Goal: Task Accomplishment & Management: Use online tool/utility

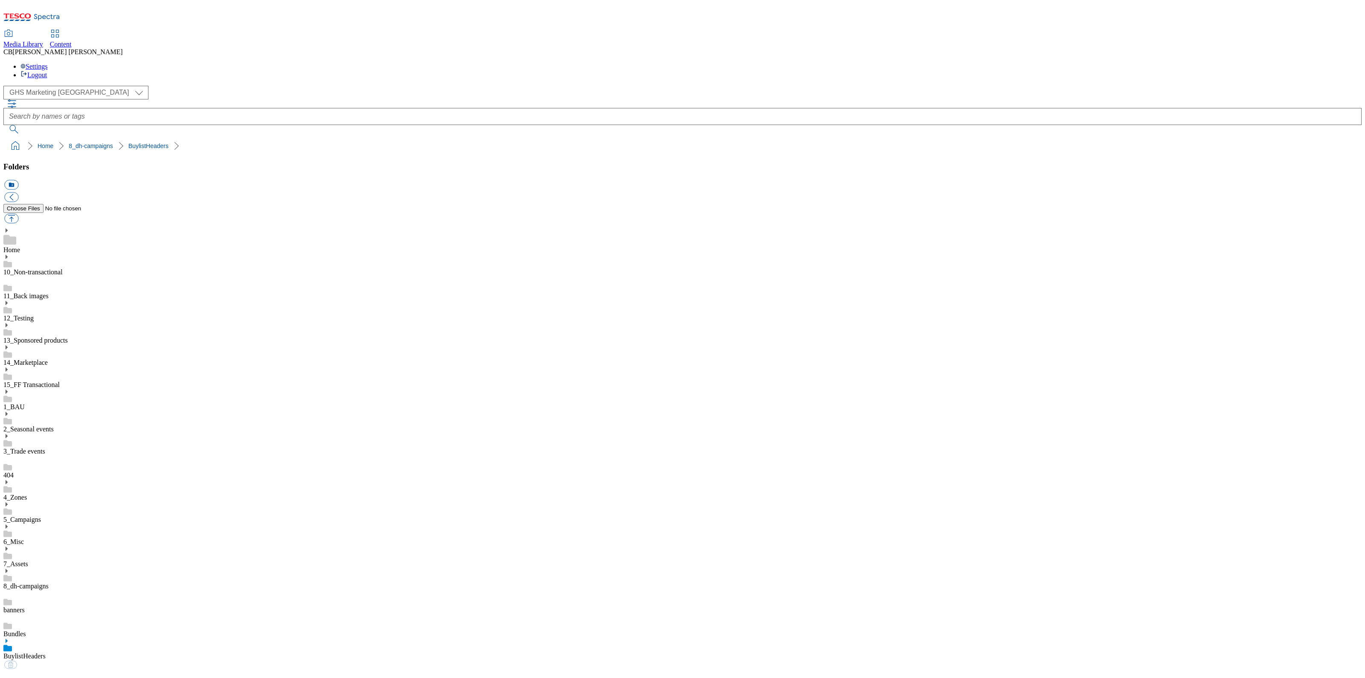
scroll to position [1, 0]
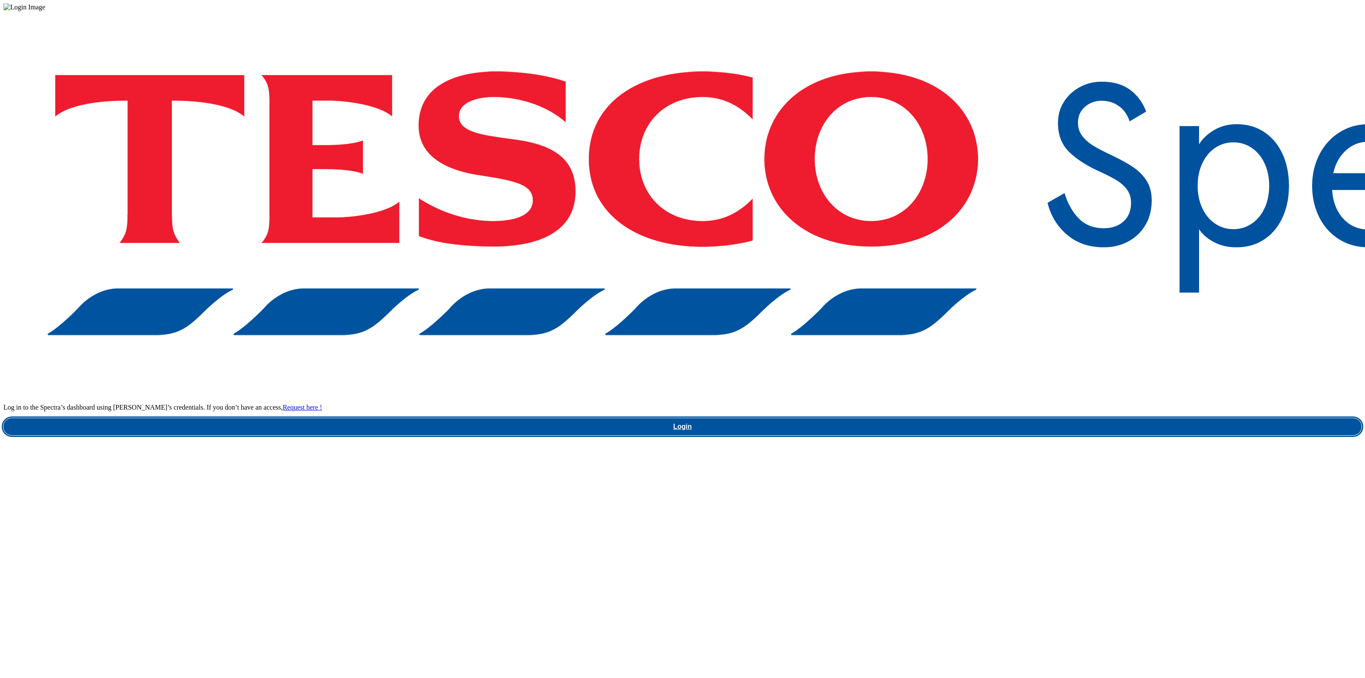
click at [1064, 418] on link "Login" at bounding box center [682, 426] width 1358 height 17
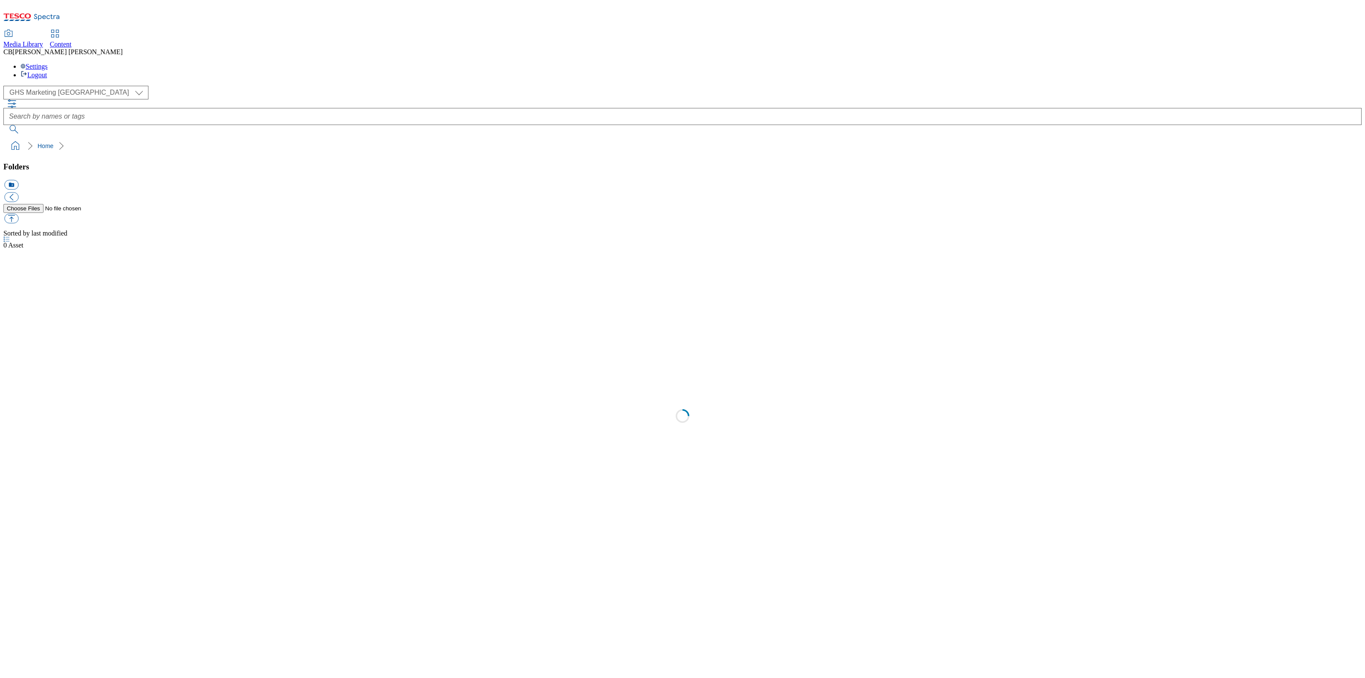
select select "flare-ghs-mktg"
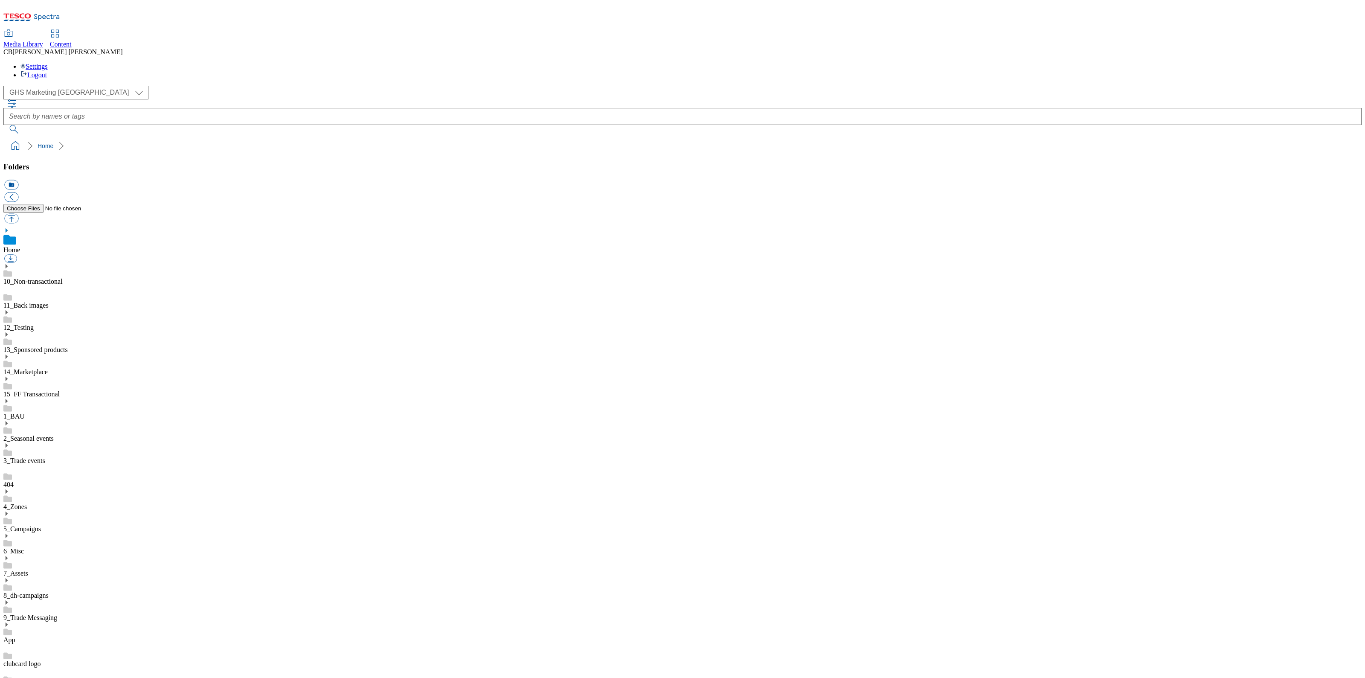
click at [9, 577] on icon at bounding box center [6, 580] width 6 height 6
click at [46, 661] on link "BuylistHeaders" at bounding box center [24, 664] width 42 height 7
click at [18, 214] on button "button" at bounding box center [11, 219] width 14 height 10
type input "C:\fakepath\1754375984451-ad541488_Walkers_Legobrand_H_1184X333_V1.jpg"
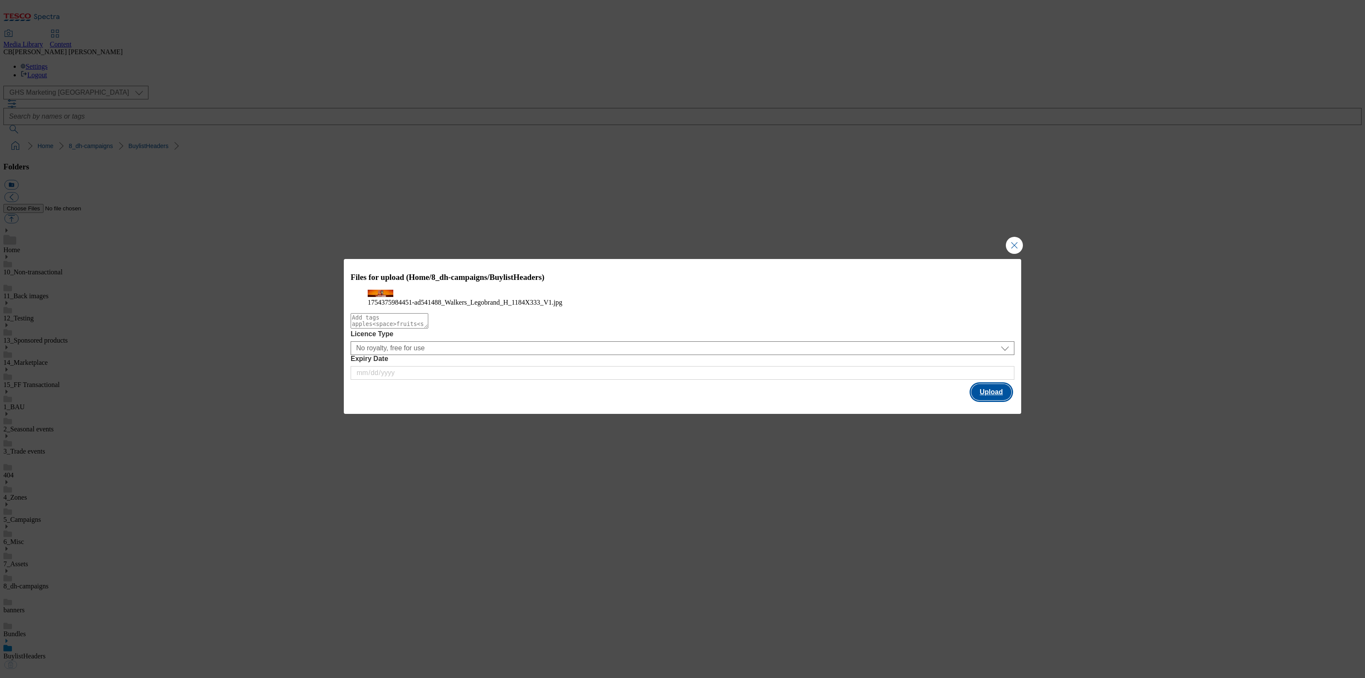
click at [999, 400] on button "Upload" at bounding box center [991, 392] width 40 height 16
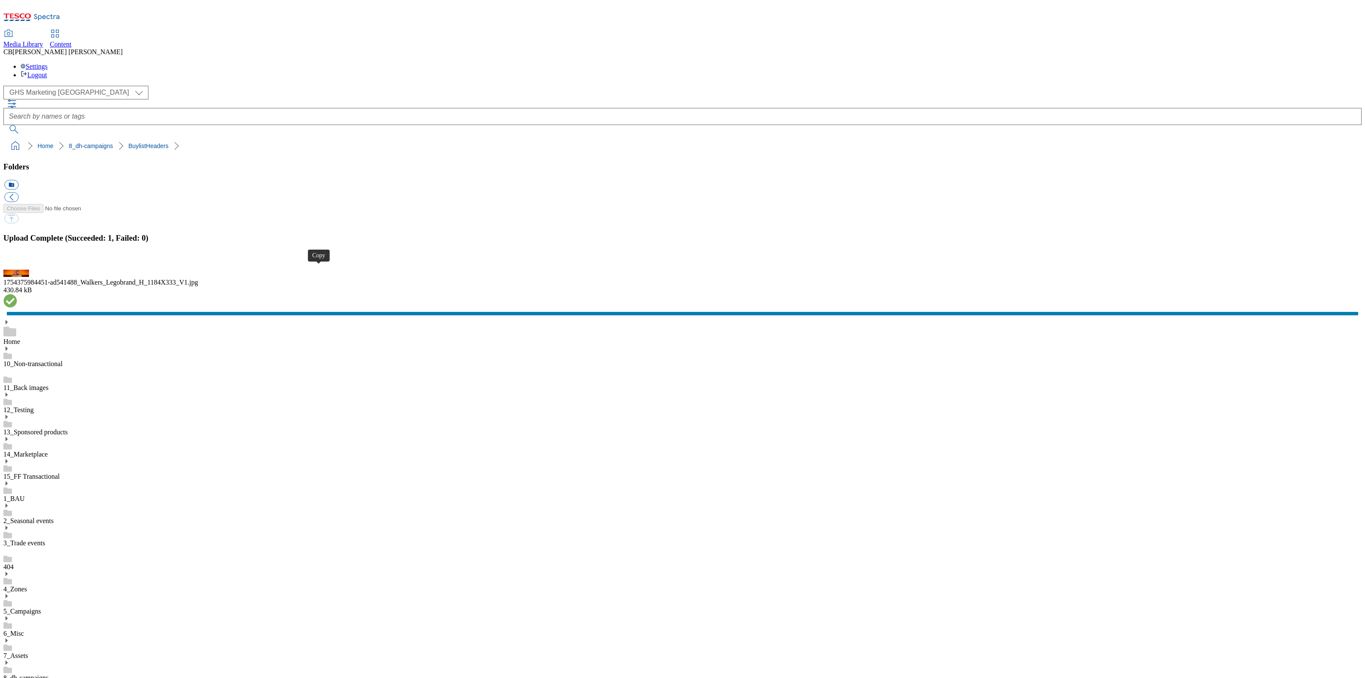
click at [17, 269] on button "button" at bounding box center [10, 265] width 13 height 8
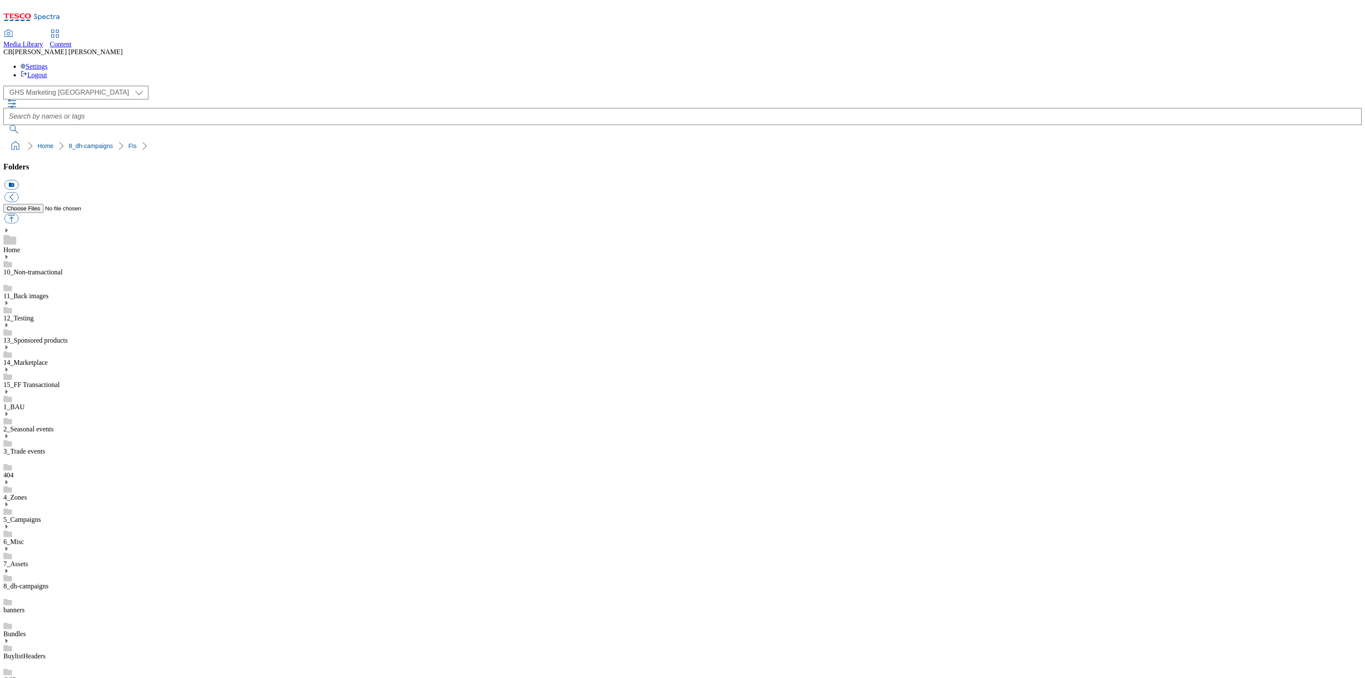
click at [18, 214] on button "button" at bounding box center [11, 219] width 14 height 10
type input "C:\fakepath\1755179724673-ad541488_Walkers_Legobrand_2560X320_V3.jpg"
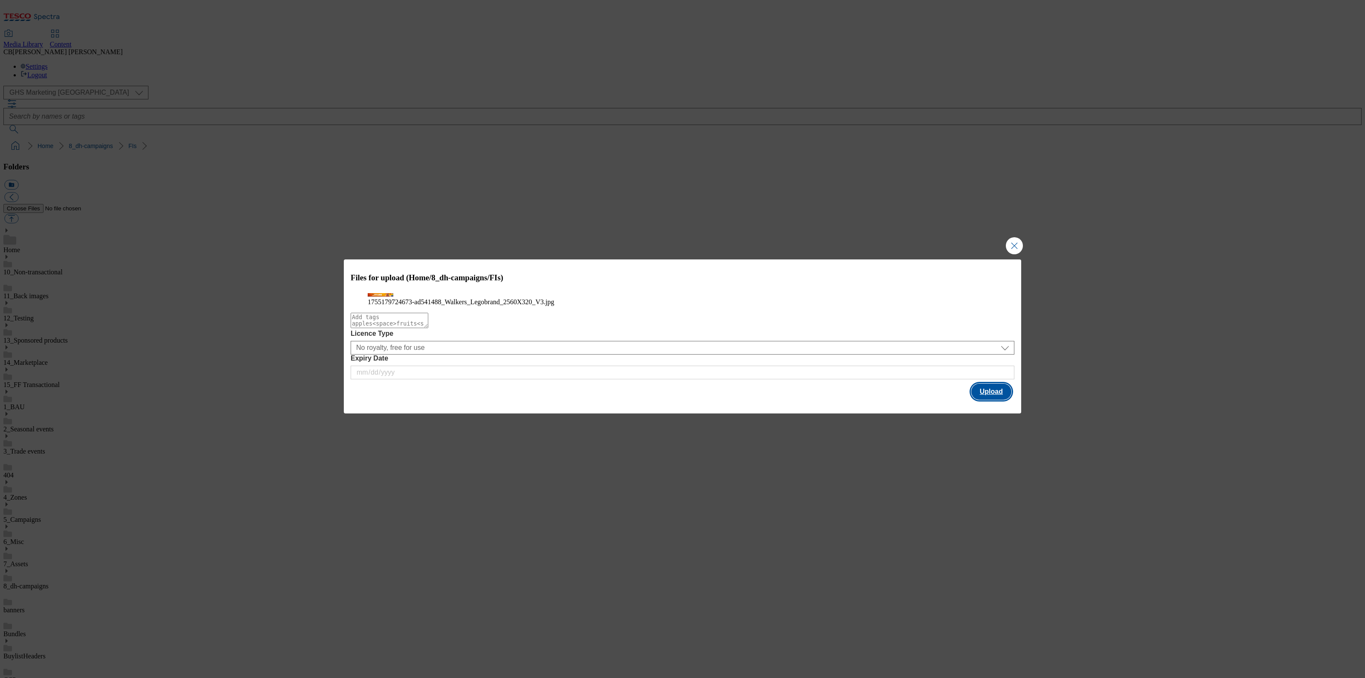
click at [997, 400] on button "Upload" at bounding box center [991, 391] width 40 height 16
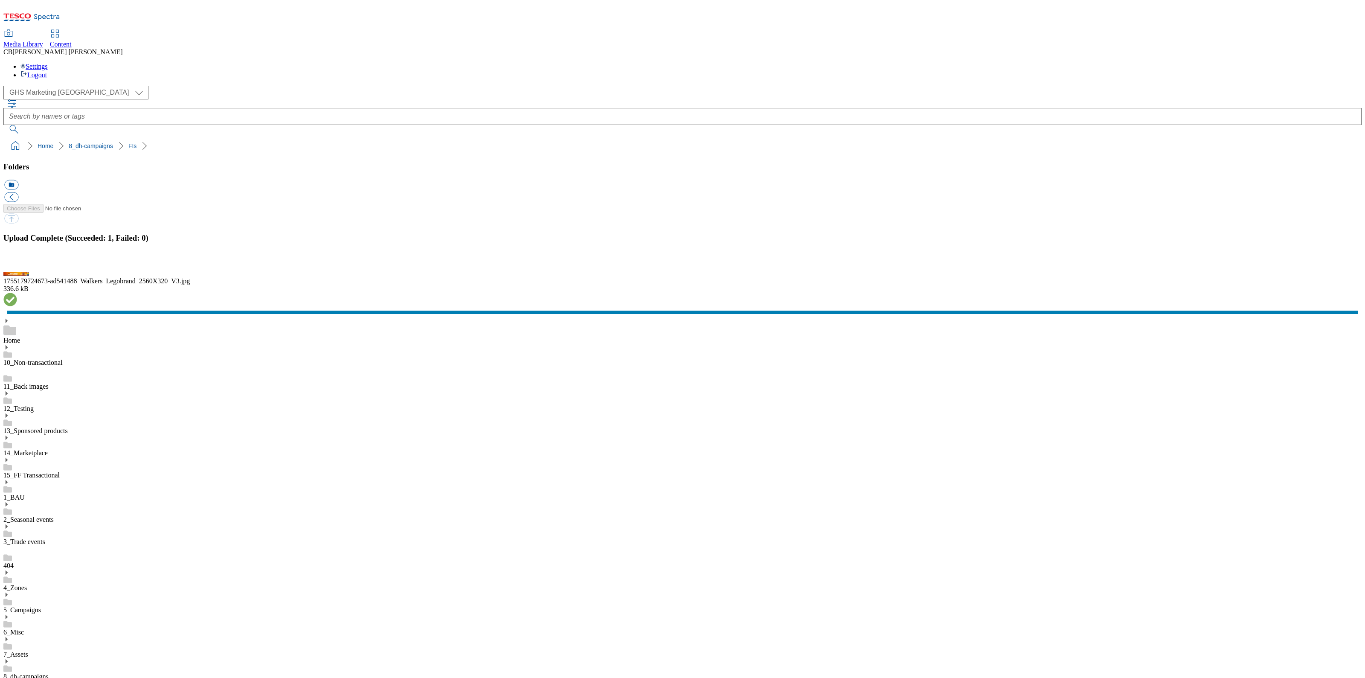
click at [17, 269] on button "button" at bounding box center [10, 265] width 13 height 8
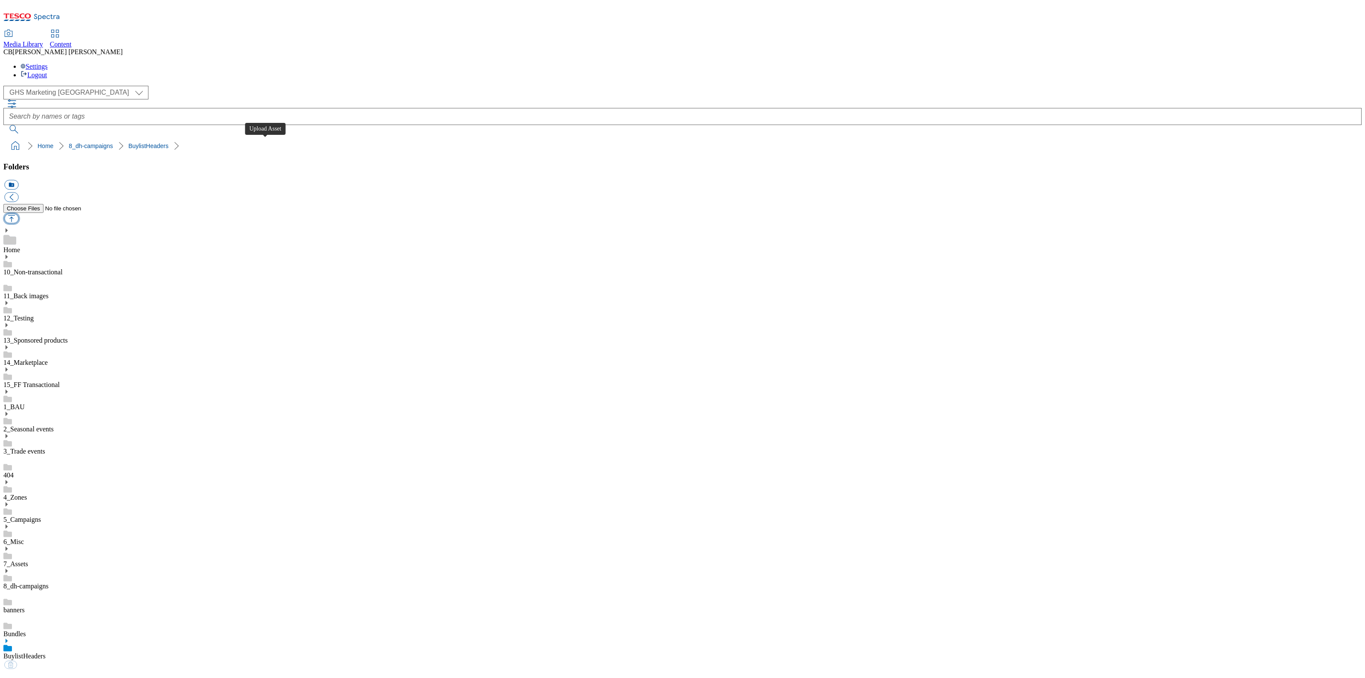
click at [18, 214] on button "button" at bounding box center [11, 219] width 14 height 10
type input "C:\fakepath\1754642140333-ad541774_ROI_RedBull_LegoBrand_H_1184x333_V1.jpg"
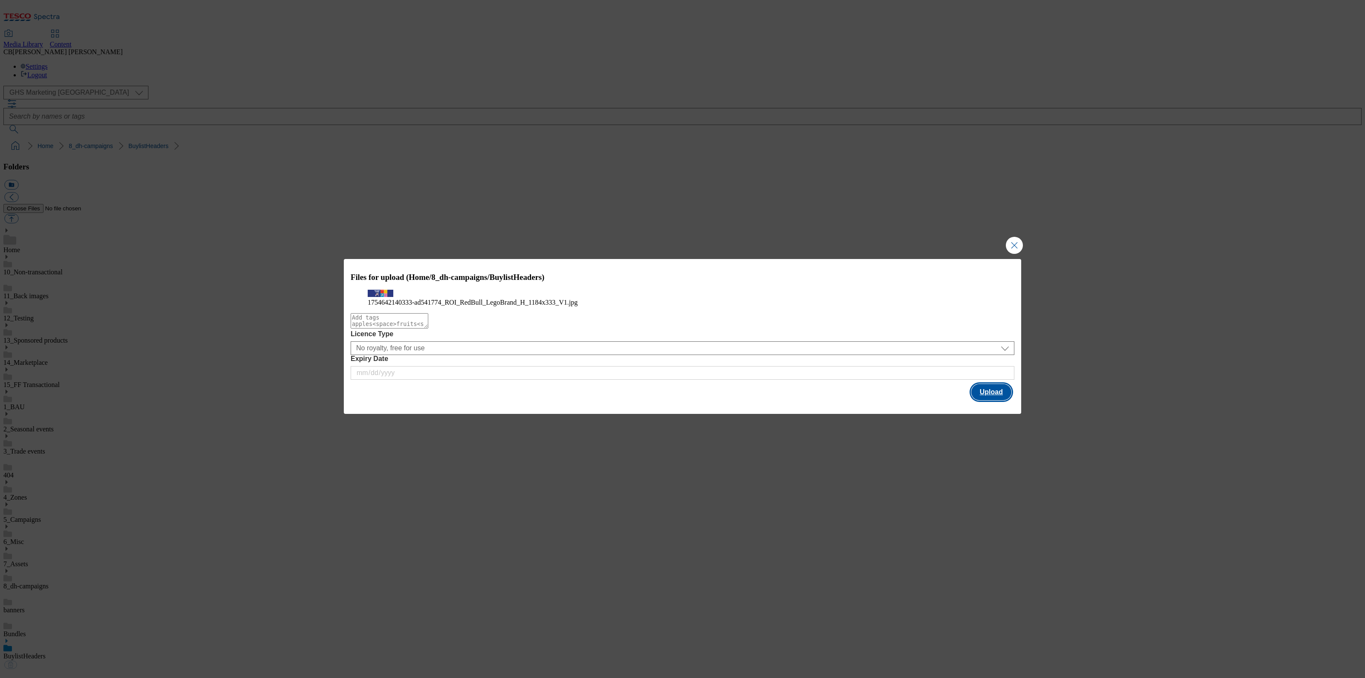
click at [982, 400] on button "Upload" at bounding box center [991, 392] width 40 height 16
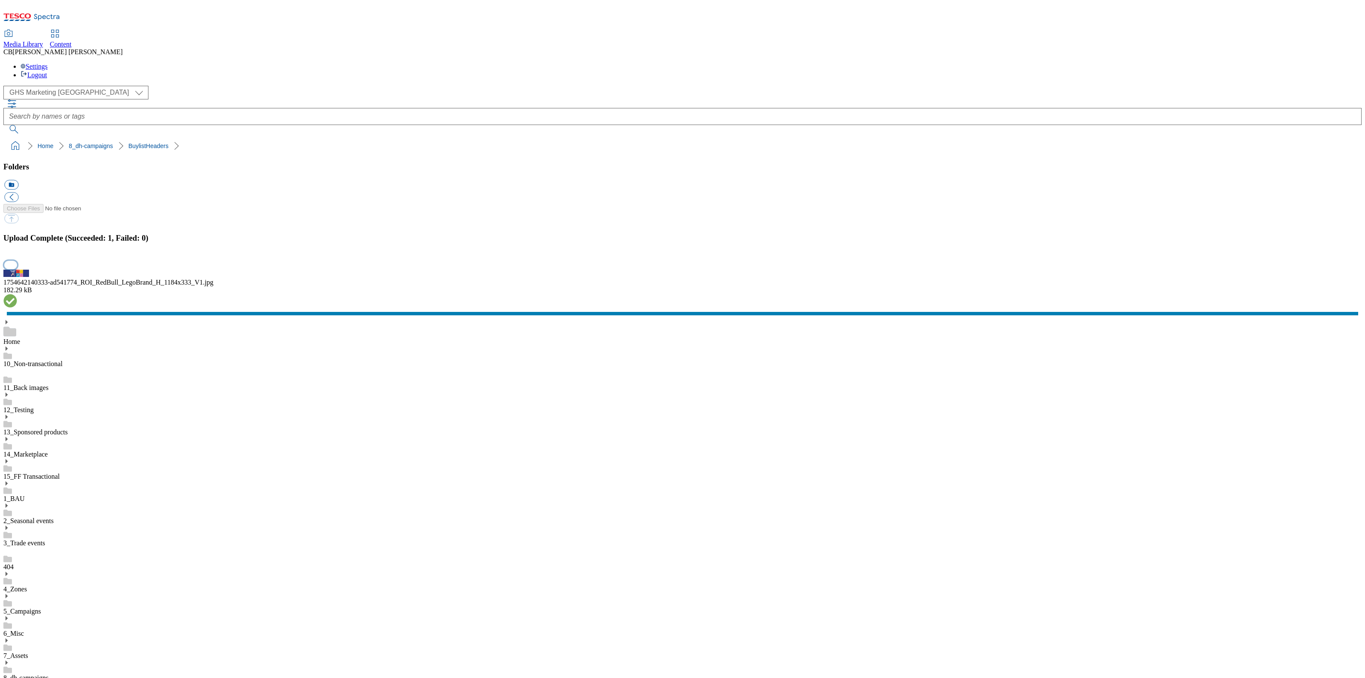
click at [17, 269] on button "button" at bounding box center [10, 265] width 13 height 8
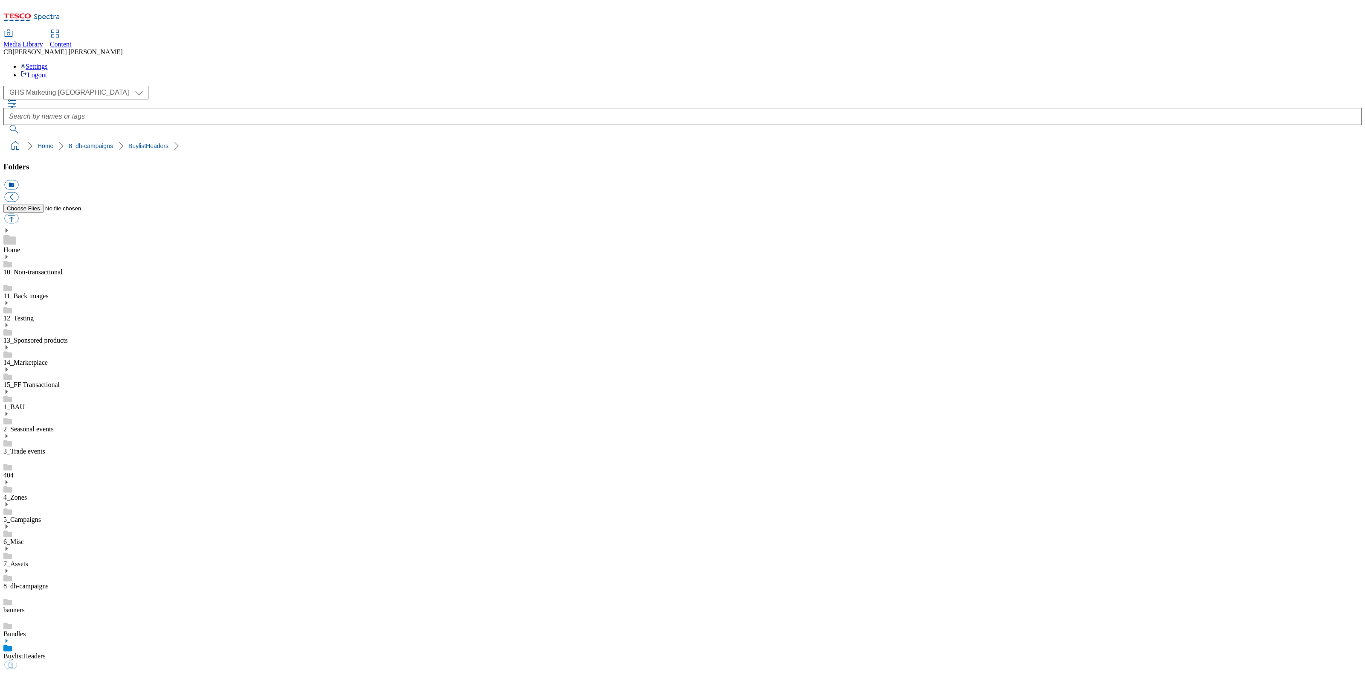
click at [46, 652] on link "BuylistHeaders" at bounding box center [24, 655] width 42 height 7
click at [18, 214] on button "button" at bounding box center [11, 219] width 14 height 10
type input "C:\fakepath\1754549073528-ad541651_Tropical_Sun_Carnival_LegoBrand_H_1184x333_V…"
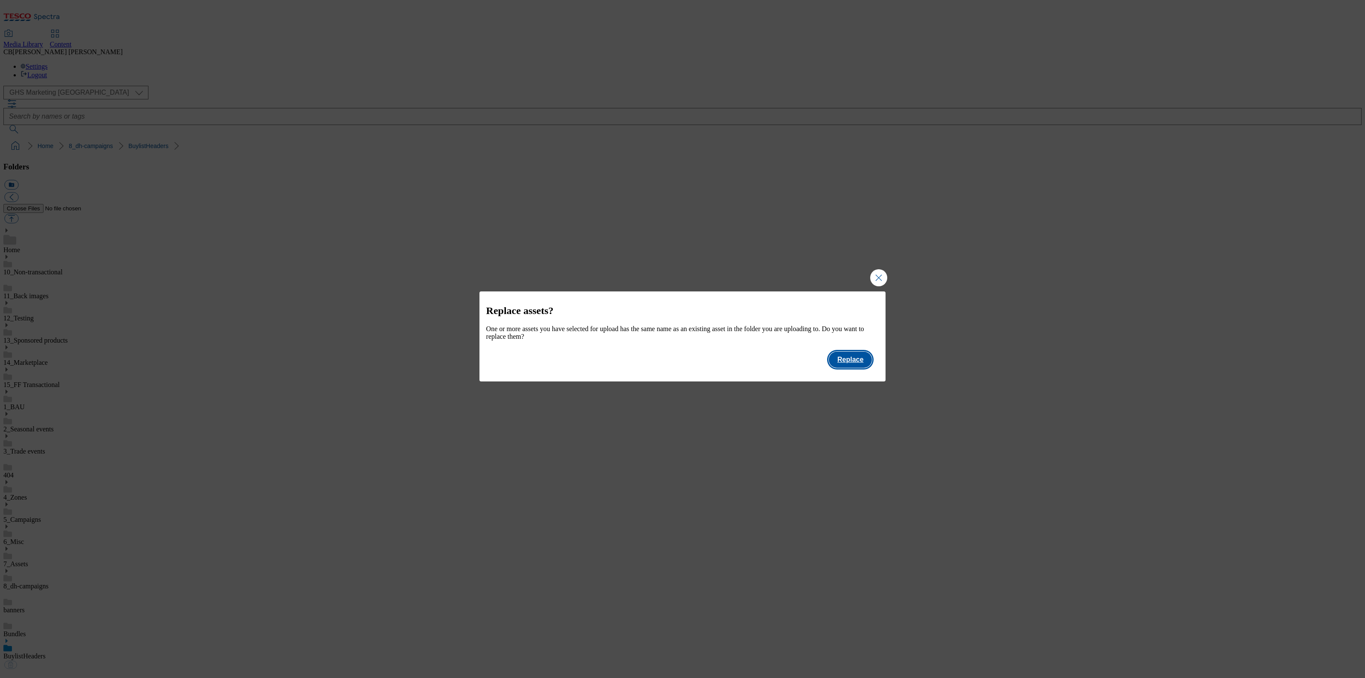
click at [854, 365] on button "Replace" at bounding box center [850, 359] width 43 height 16
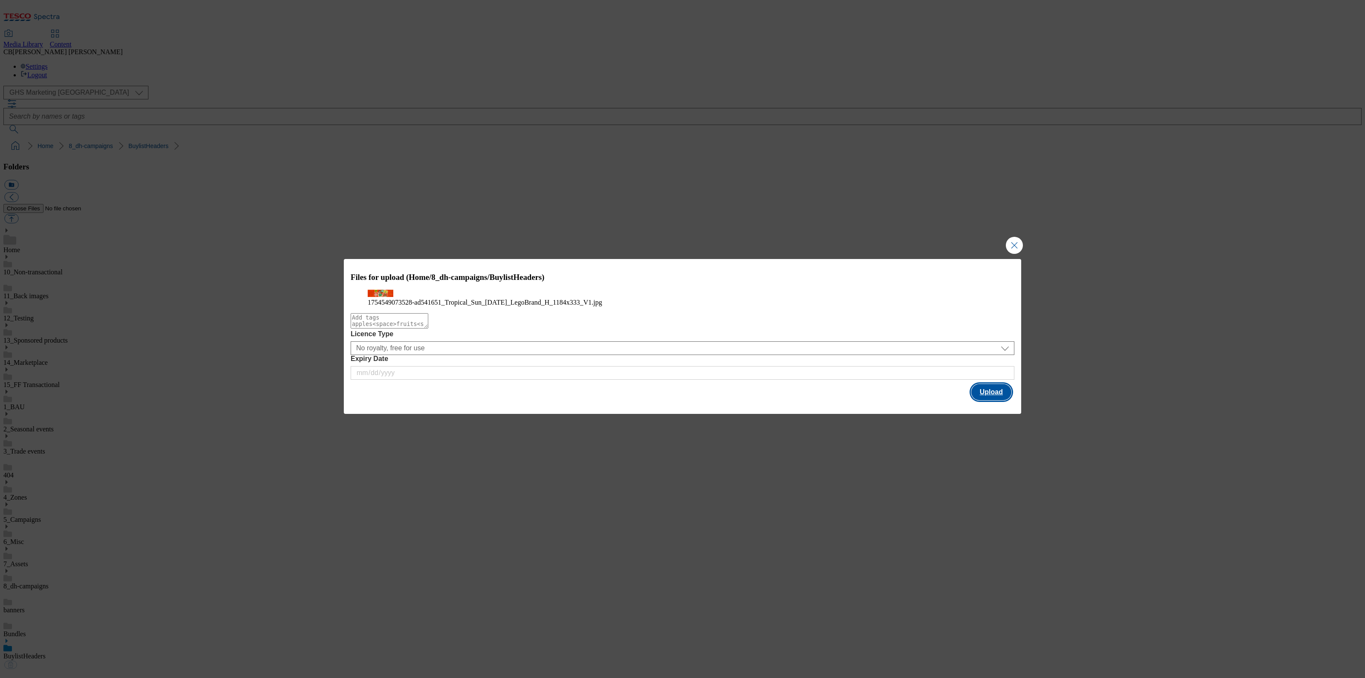
click at [998, 400] on button "Upload" at bounding box center [991, 392] width 40 height 16
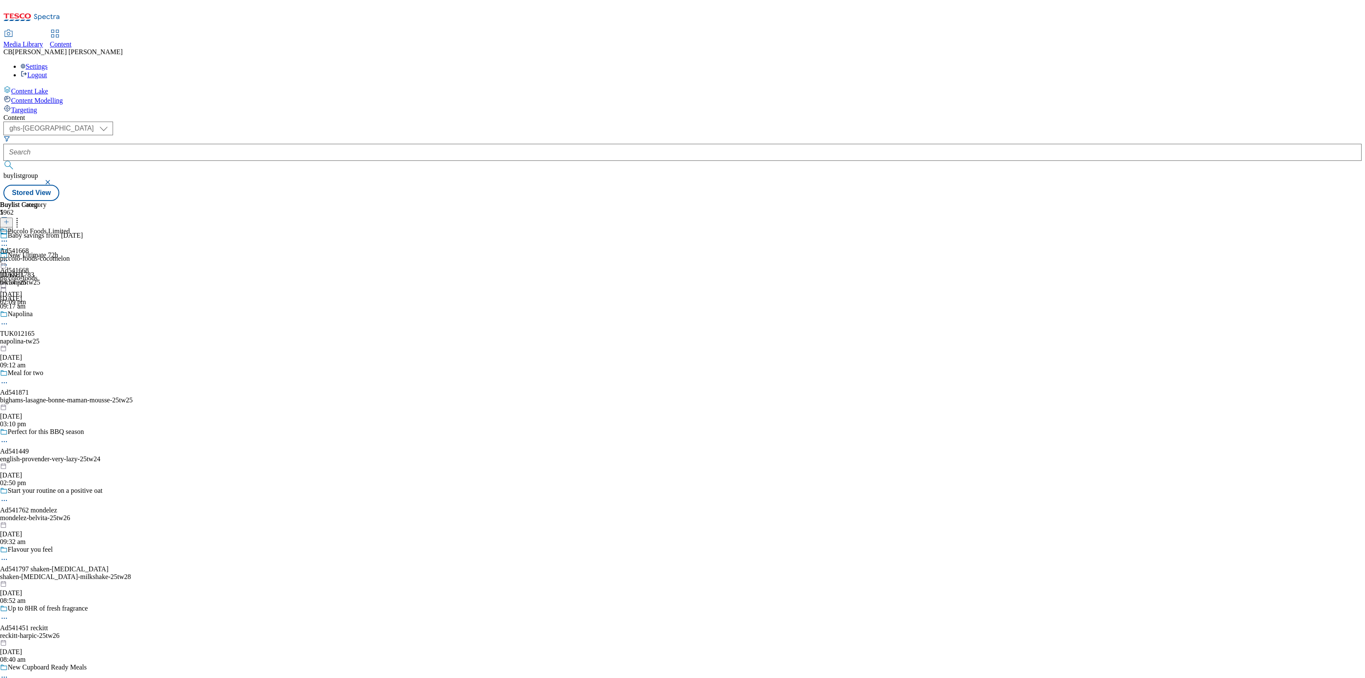
select select "ghs-[GEOGRAPHIC_DATA]"
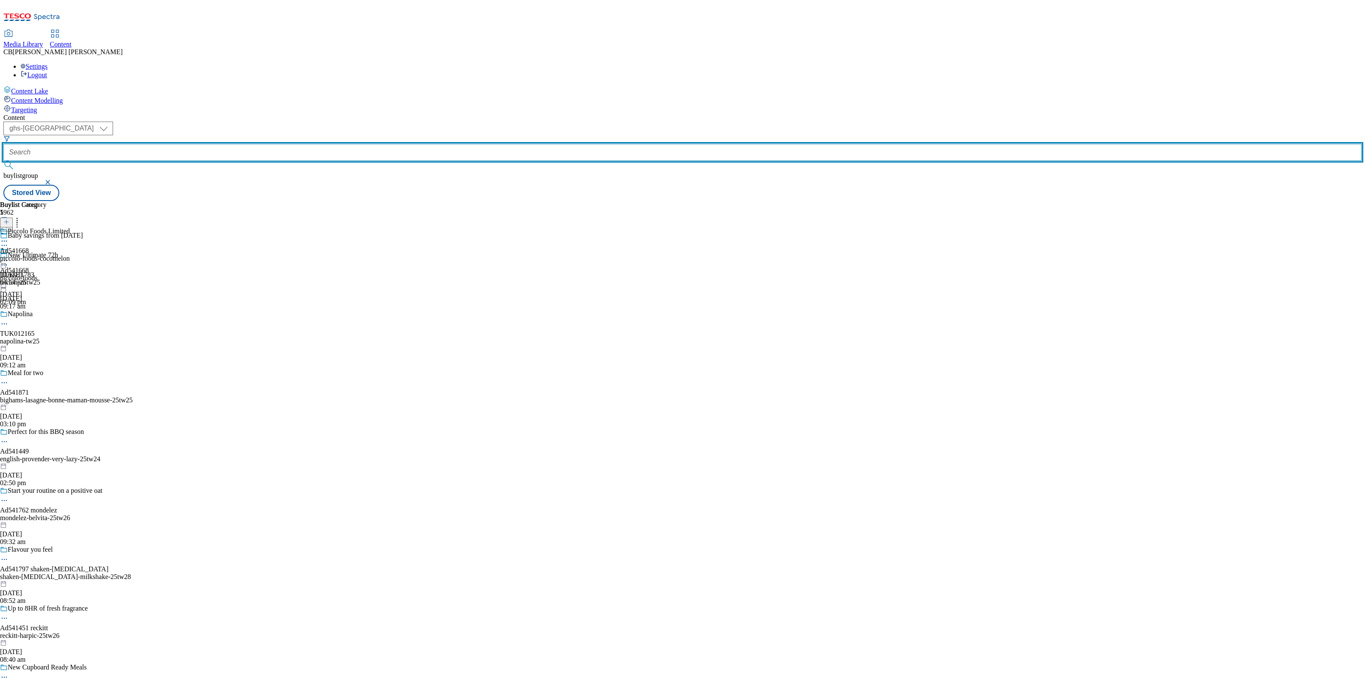
drag, startPoint x: 207, startPoint y: 61, endPoint x: 209, endPoint y: 69, distance: 8.7
click at [207, 144] on input "text" at bounding box center [682, 152] width 1358 height 17
paste input "pepsico-walkers-chips-25tw25"
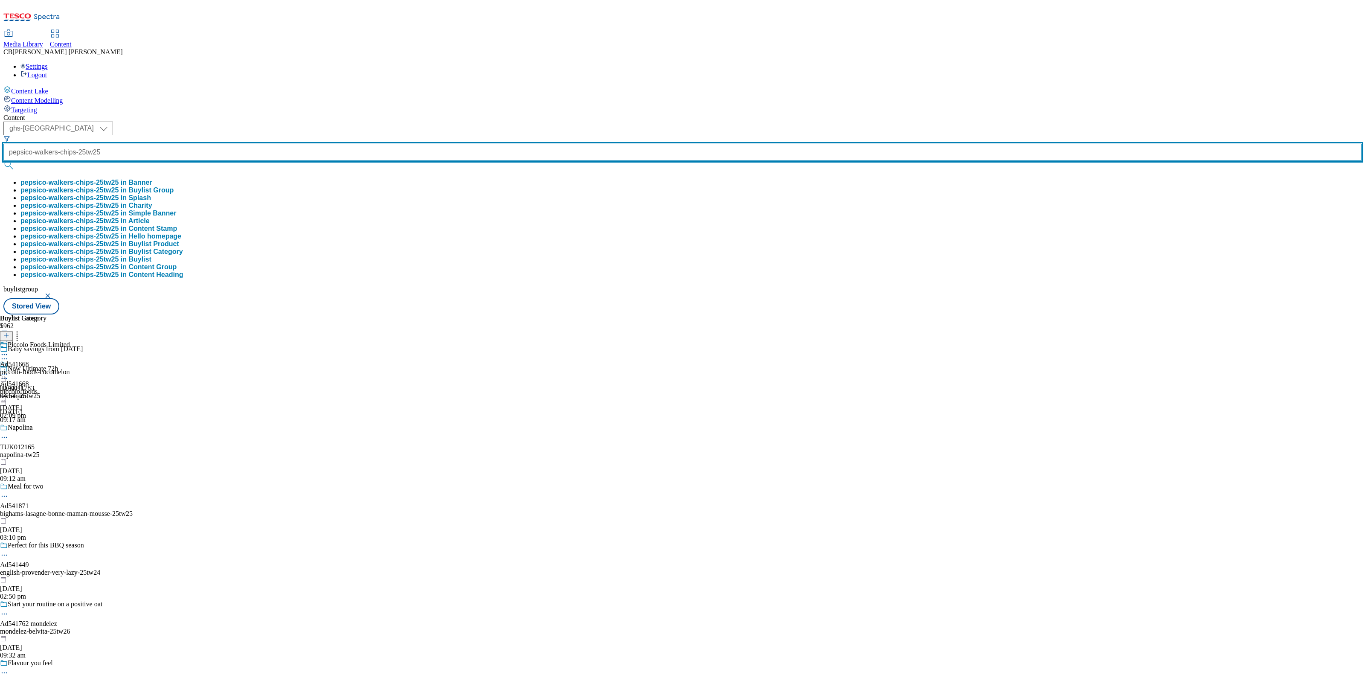
type input "pepsico-walkers-chips-25tw25"
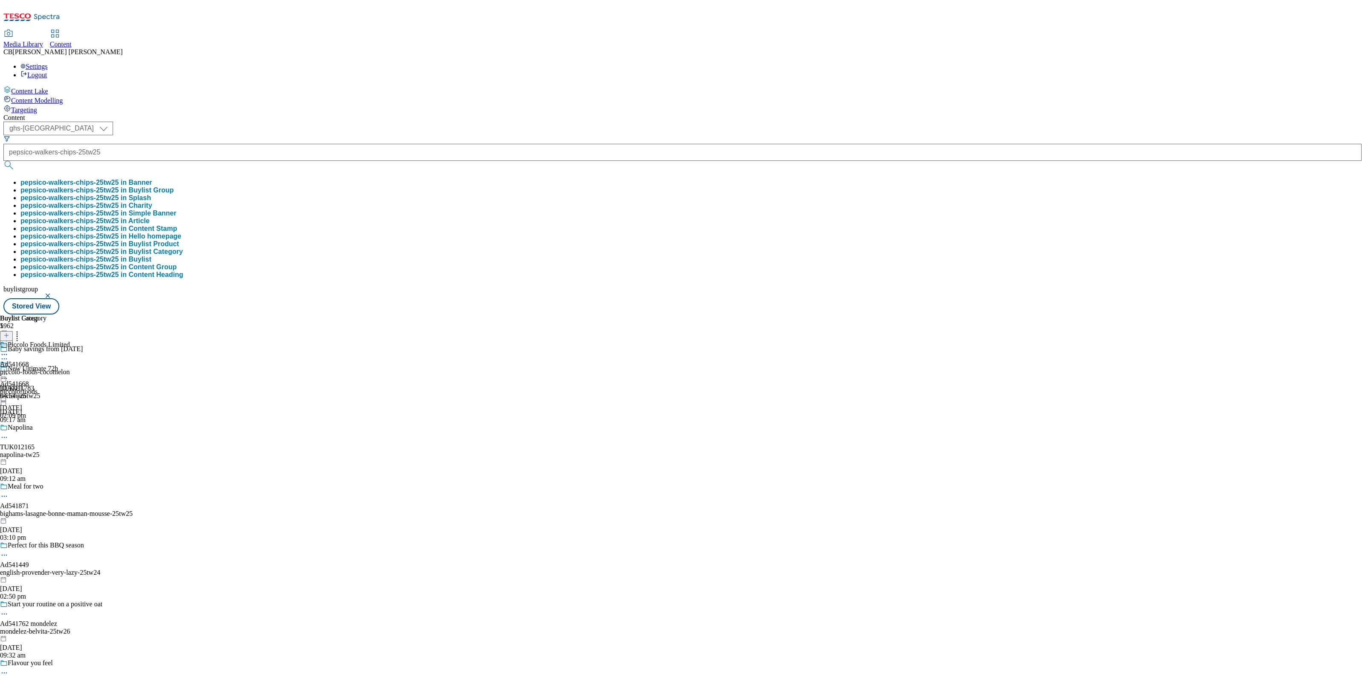
click at [174, 186] on button "pepsico-walkers-chips-25tw25 in Buylist Group" at bounding box center [96, 190] width 153 height 8
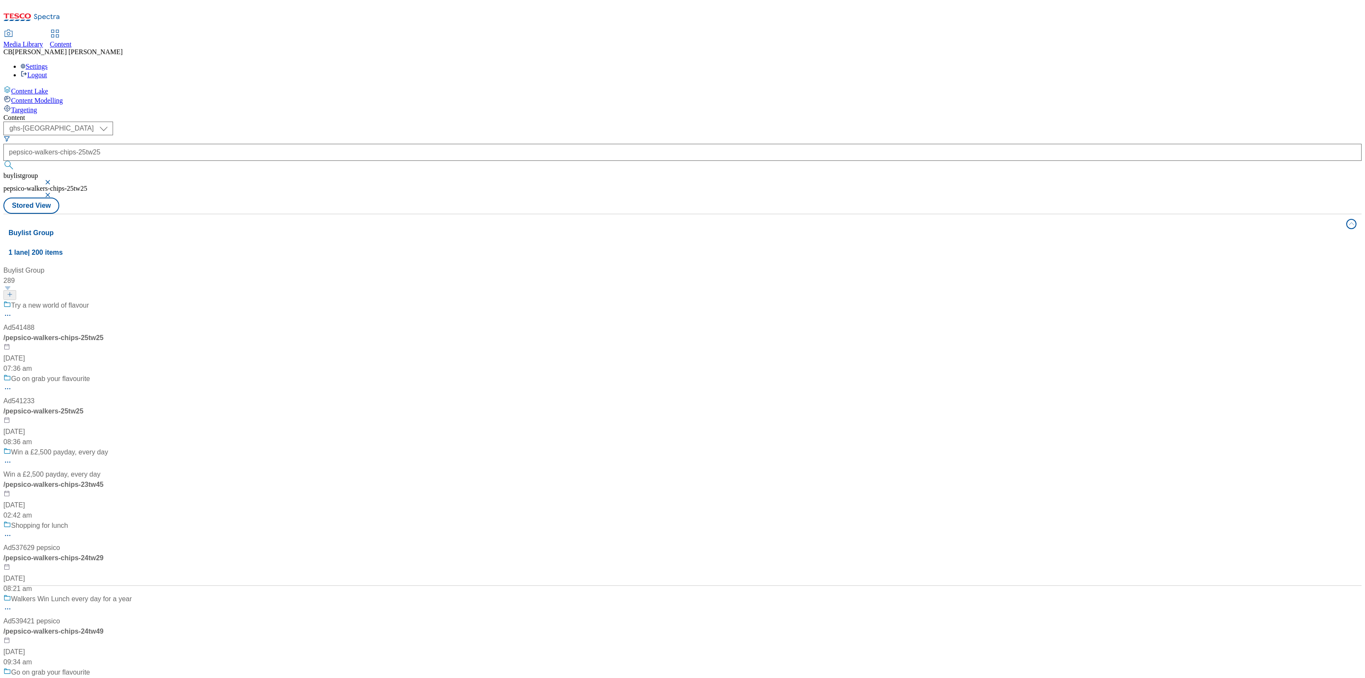
click at [132, 300] on div "Try a new world of flavour Ad541488 / pepsico-walkers-chips-25tw25 [DATE] 07:36…" at bounding box center [67, 336] width 128 height 73
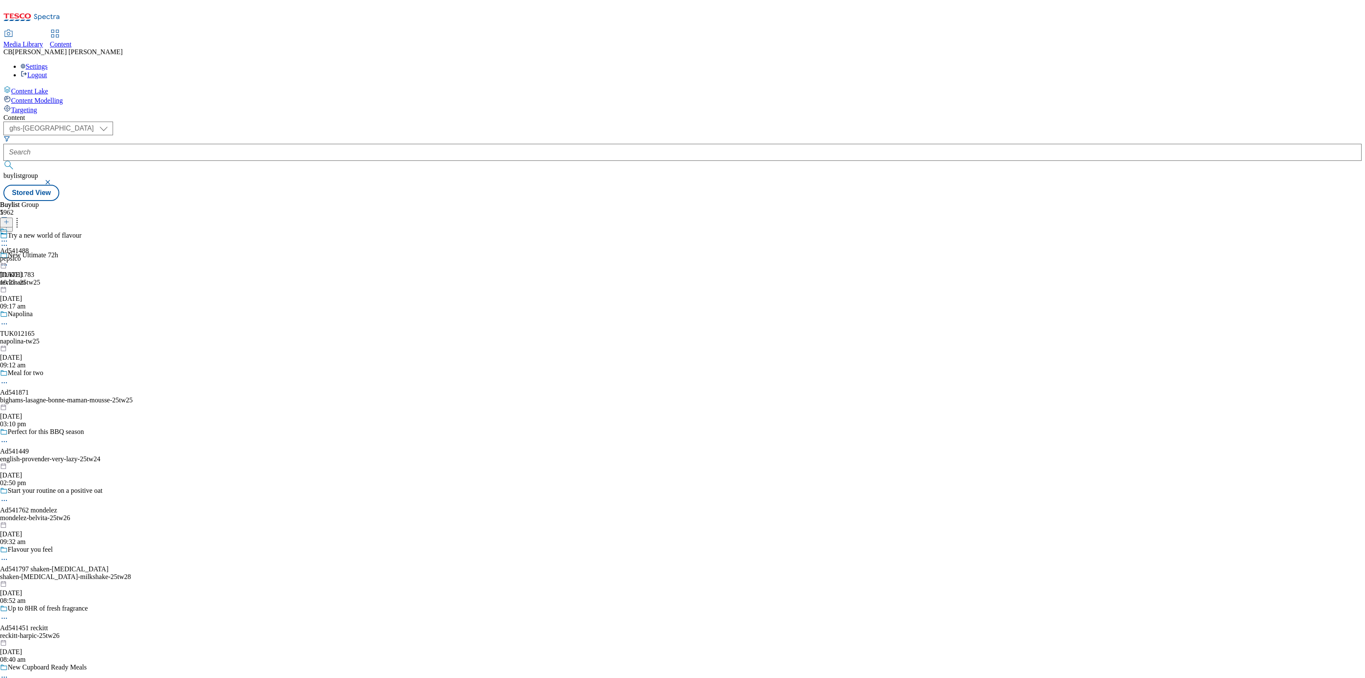
click at [9, 237] on icon at bounding box center [4, 241] width 9 height 9
click at [40, 254] on button "Edit" at bounding box center [28, 259] width 23 height 10
select select "tactical"
select select "supplier funded short term 1-3 weeks"
select select "dunnhumby"
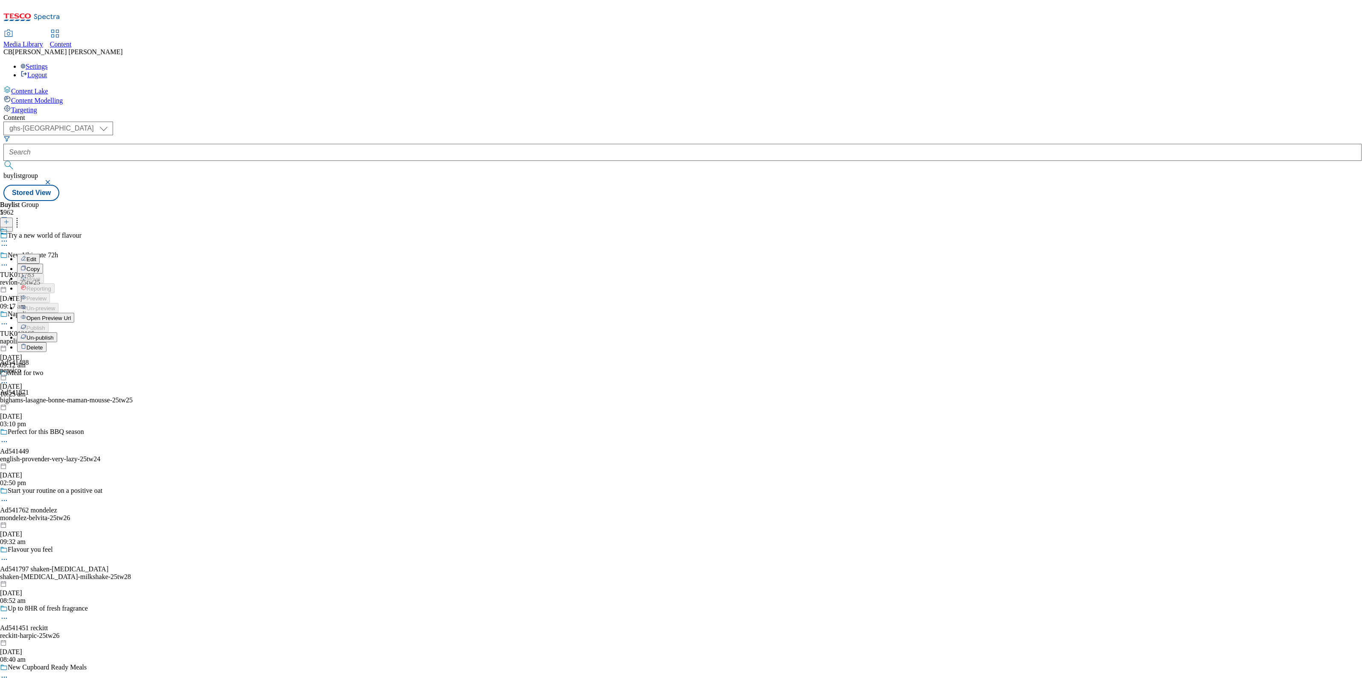
select select "Banner"
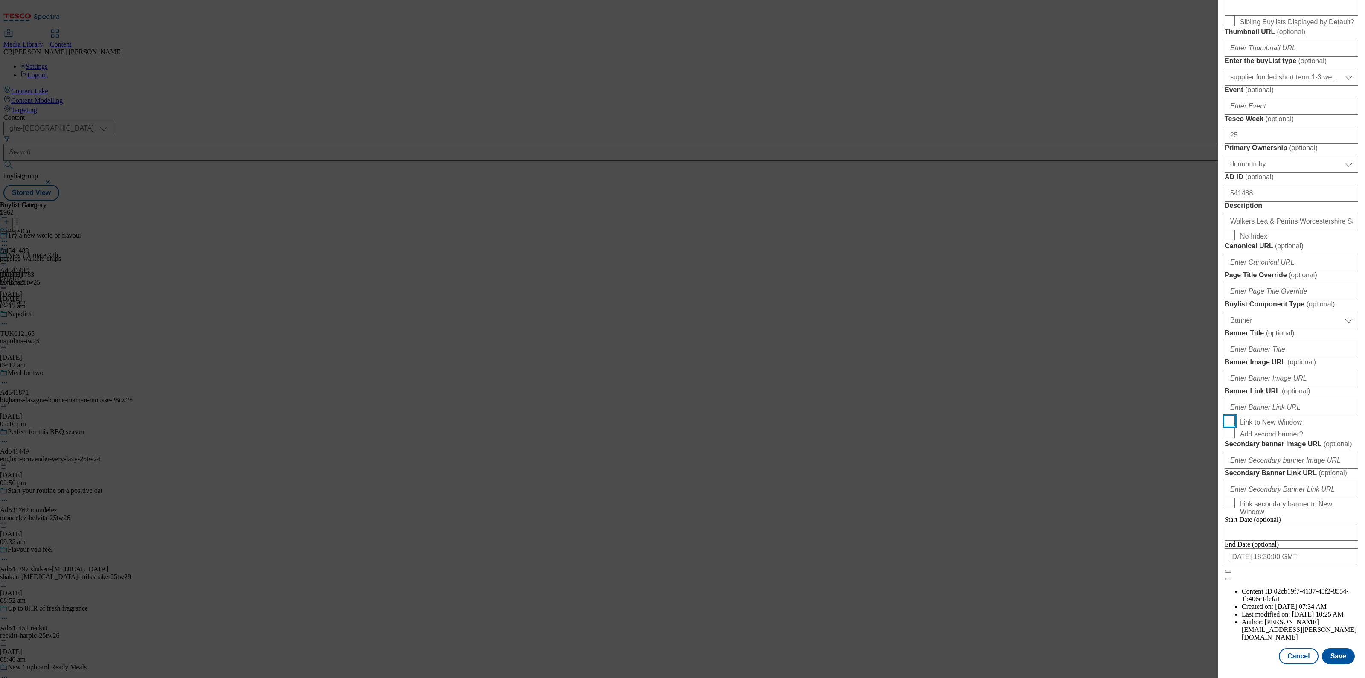
scroll to position [480, 0]
click at [1301, 387] on input "Banner Image URL ( optional )" at bounding box center [1290, 378] width 133 height 17
paste input "[URL][DOMAIN_NAME]"
type input "[URL][DOMAIN_NAME]"
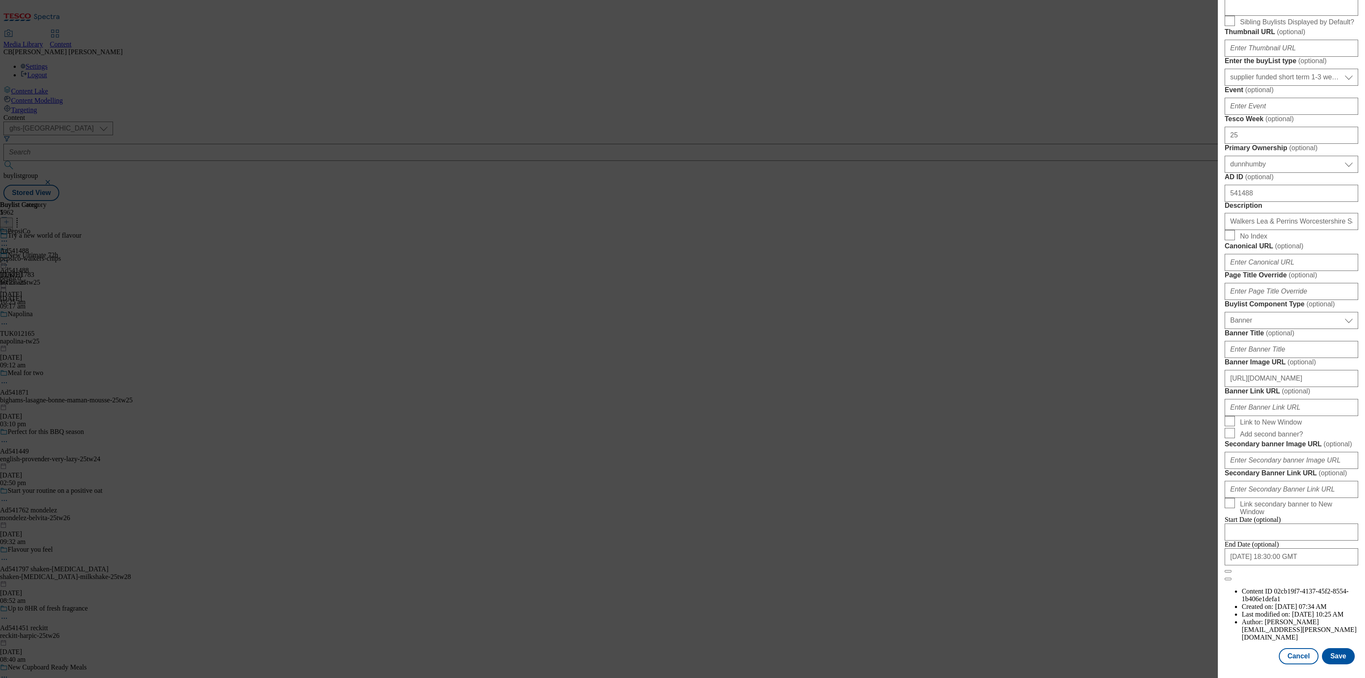
click at [1323, 435] on form "Label Ad541488 Tracking Name DH_AD541488 Friendly Name pepsico Buylist Lifespan…" at bounding box center [1290, 227] width 133 height 705
click at [1331, 648] on button "Save" at bounding box center [1338, 656] width 33 height 16
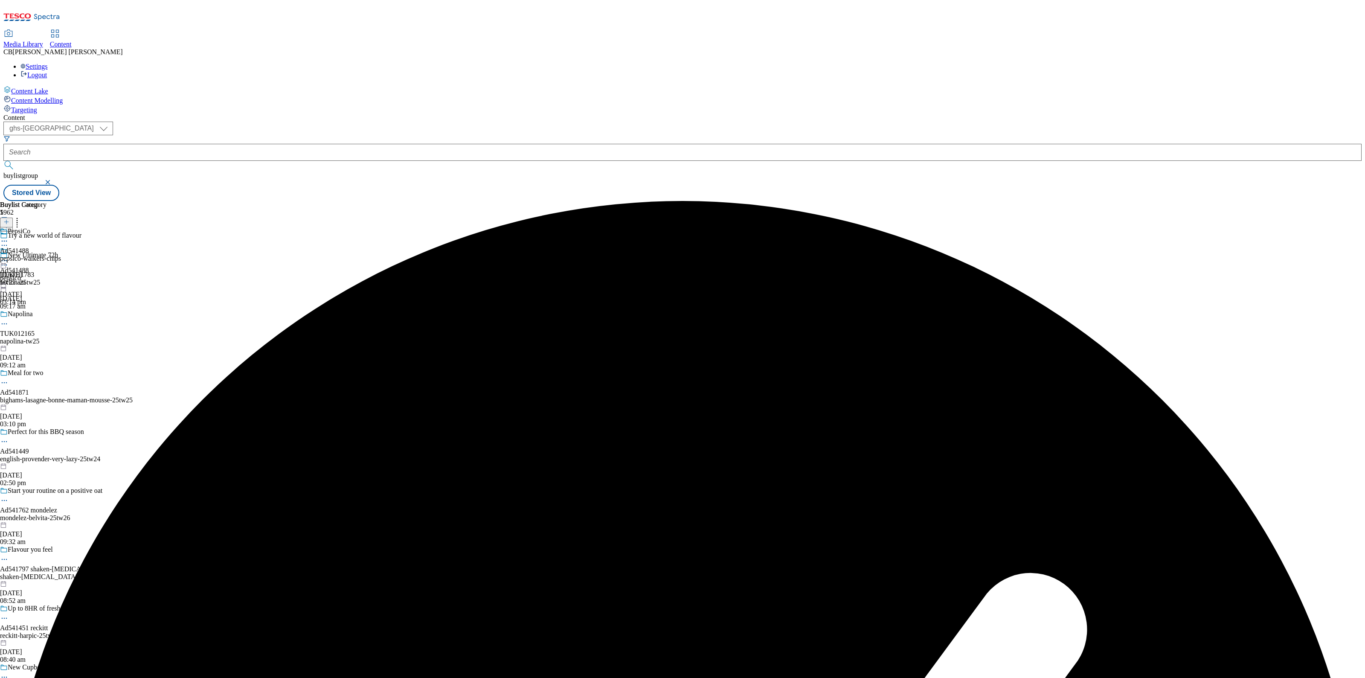
click at [9, 256] on icon at bounding box center [4, 260] width 9 height 9
click at [46, 315] on span "Preview" at bounding box center [36, 318] width 20 height 6
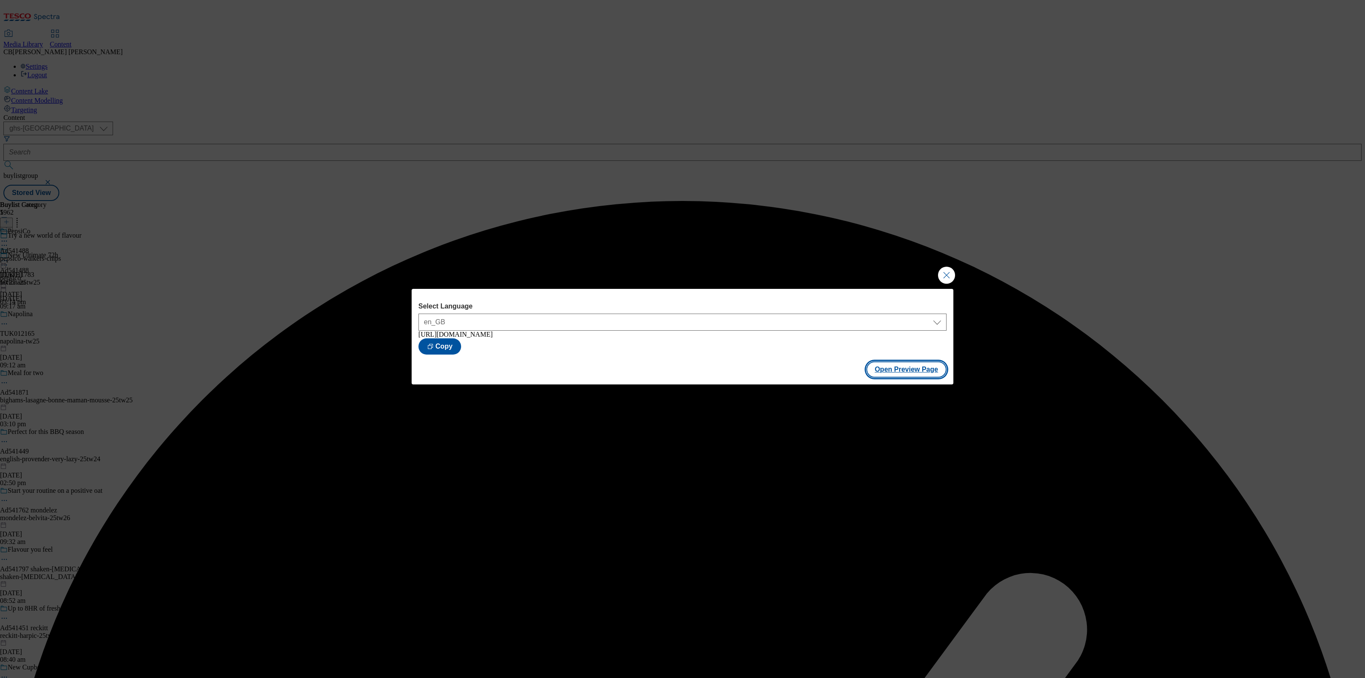
click at [900, 377] on button "Open Preview Page" at bounding box center [906, 369] width 81 height 16
drag, startPoint x: 950, startPoint y: 272, endPoint x: 671, endPoint y: 216, distance: 284.0
click at [950, 272] on button "Close Modal" at bounding box center [946, 275] width 17 height 17
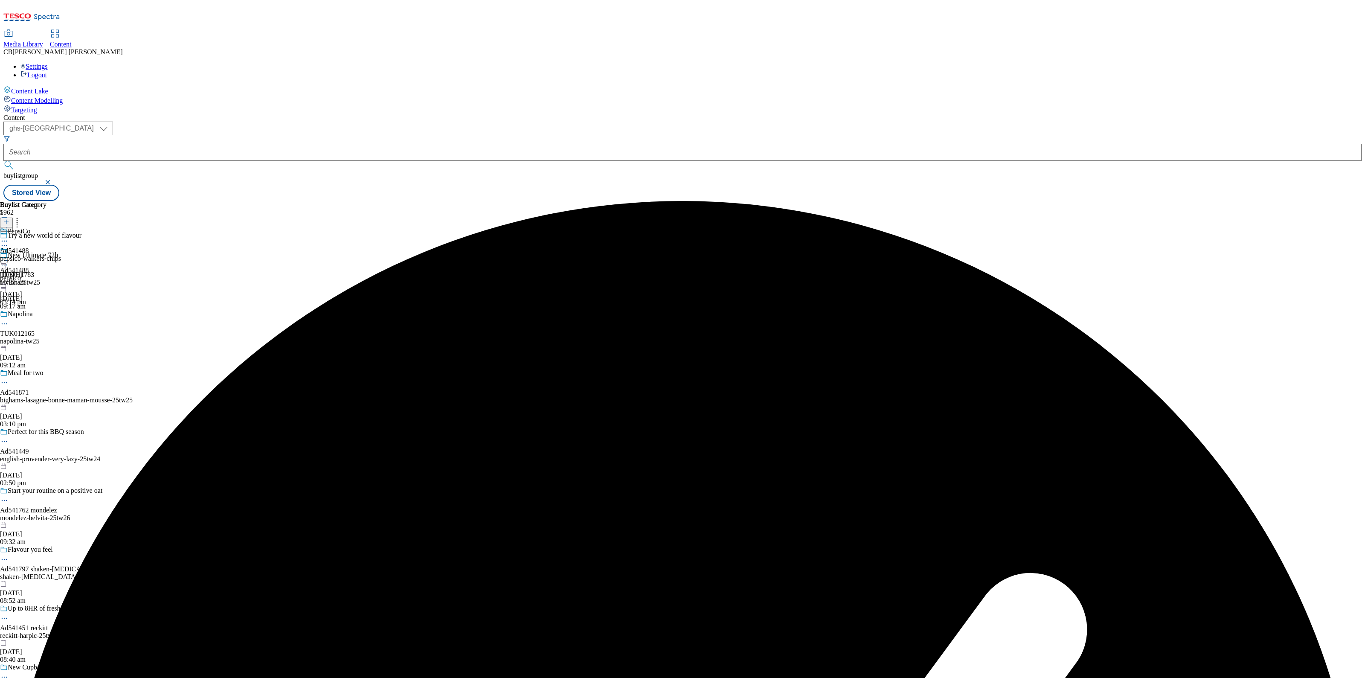
click at [9, 256] on icon at bounding box center [4, 260] width 9 height 9
click at [45, 344] on span "Publish" at bounding box center [35, 347] width 19 height 6
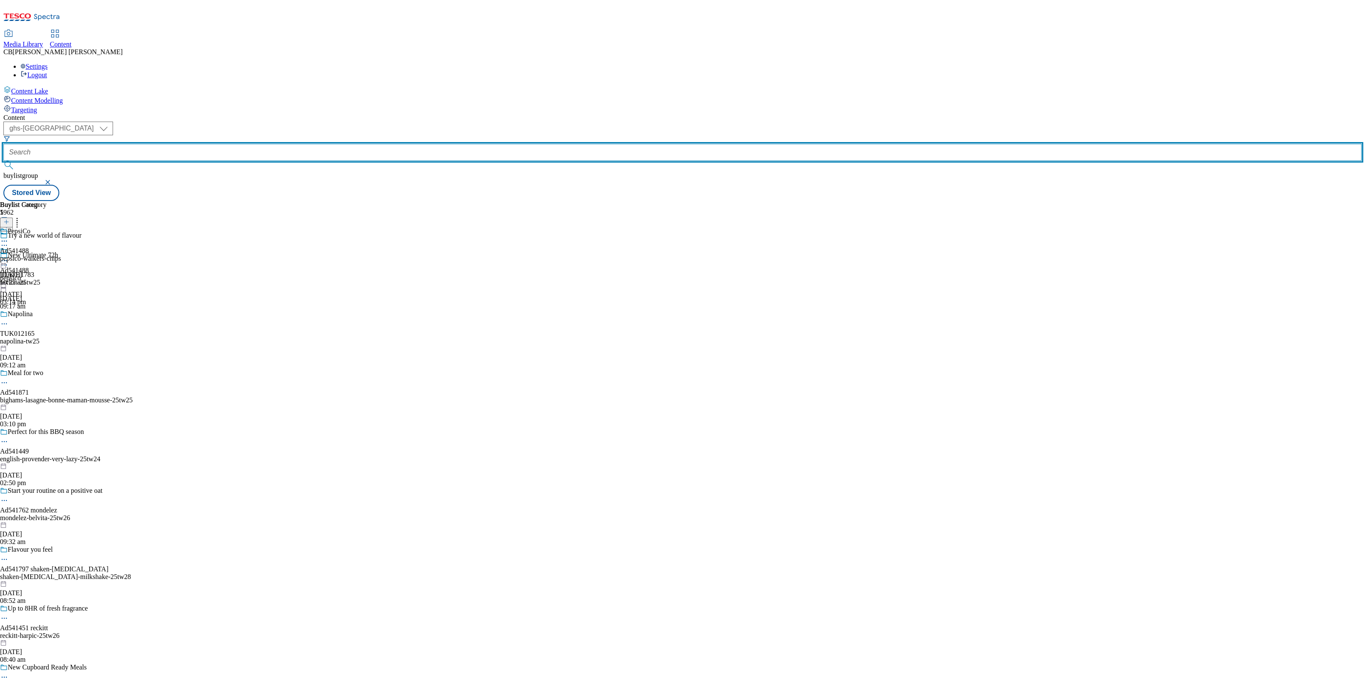
click at [208, 144] on input "text" at bounding box center [682, 152] width 1358 height 17
paste input "richmond-marketing-redbull-25tw24"
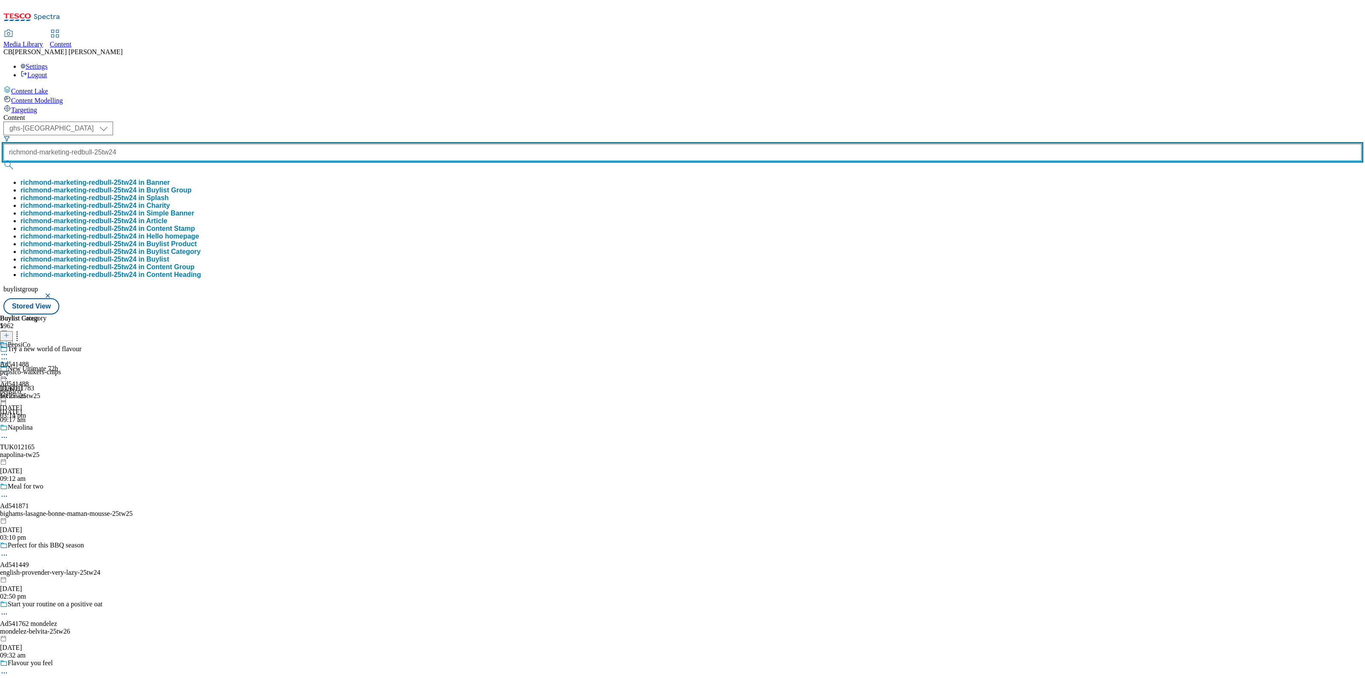
type input "richmond-marketing-redbull-25tw24"
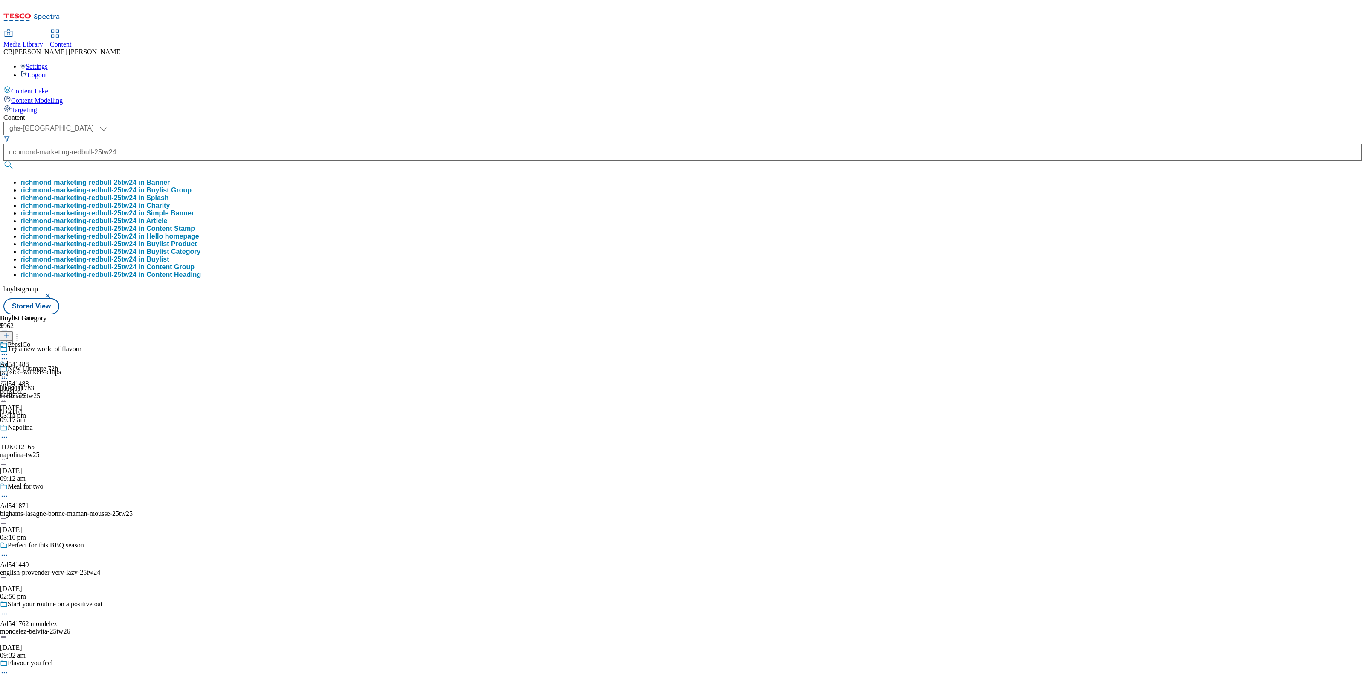
click at [191, 186] on button "richmond-marketing-redbull-25tw24 in Buylist Group" at bounding box center [105, 190] width 171 height 8
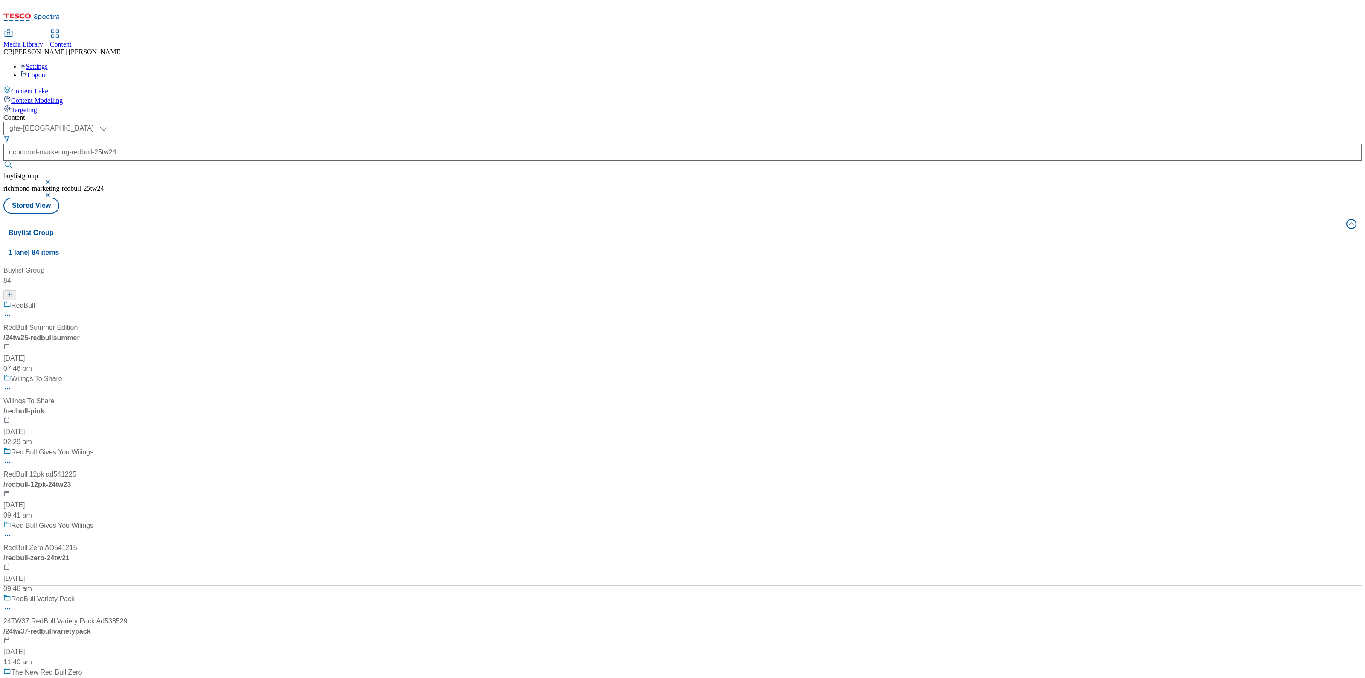
click at [128, 300] on div "RedBull RedBull Summer Edition / 24tw25-redbullsummer [DATE] 07:46 pm" at bounding box center [65, 336] width 124 height 73
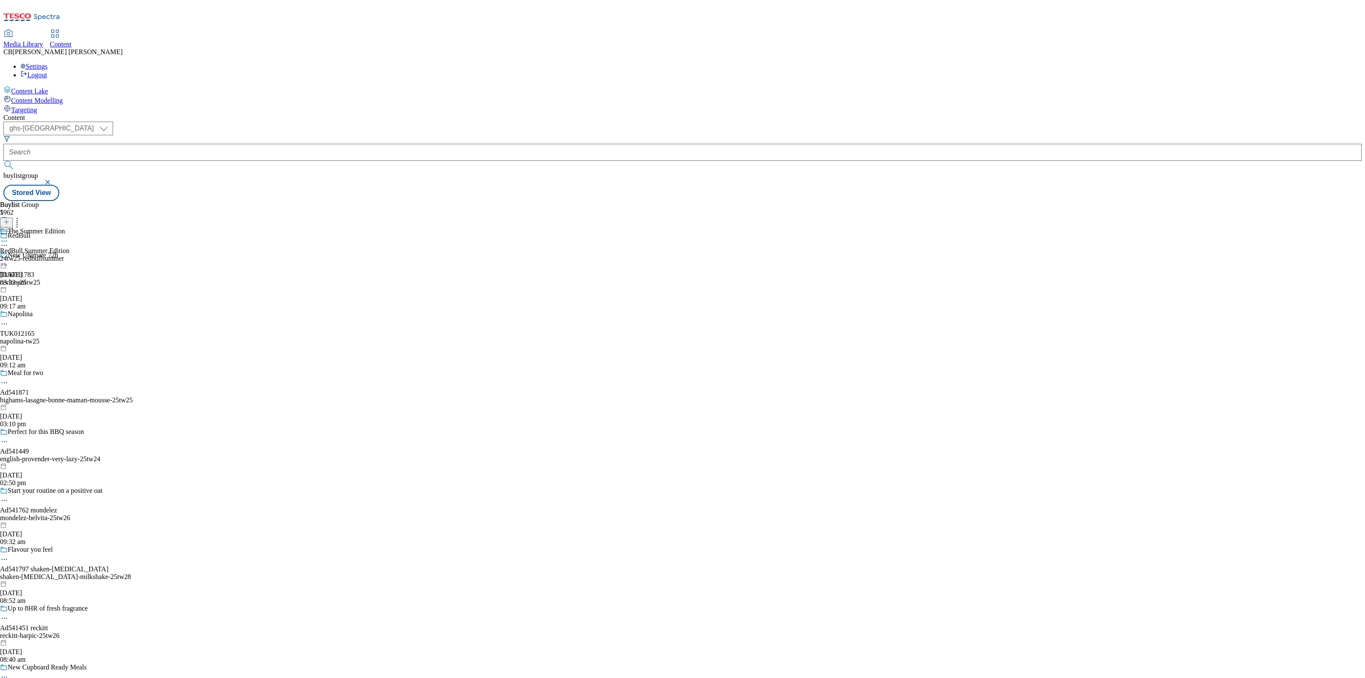
click at [70, 255] on div "24tw25-redbullsummer" at bounding box center [35, 259] width 70 height 8
click at [113, 122] on select "ghs-roi ghs-[GEOGRAPHIC_DATA]" at bounding box center [58, 129] width 110 height 14
select select "ghs-roi"
click at [111, 122] on select "ghs-roi ghs-[GEOGRAPHIC_DATA]" at bounding box center [58, 129] width 110 height 14
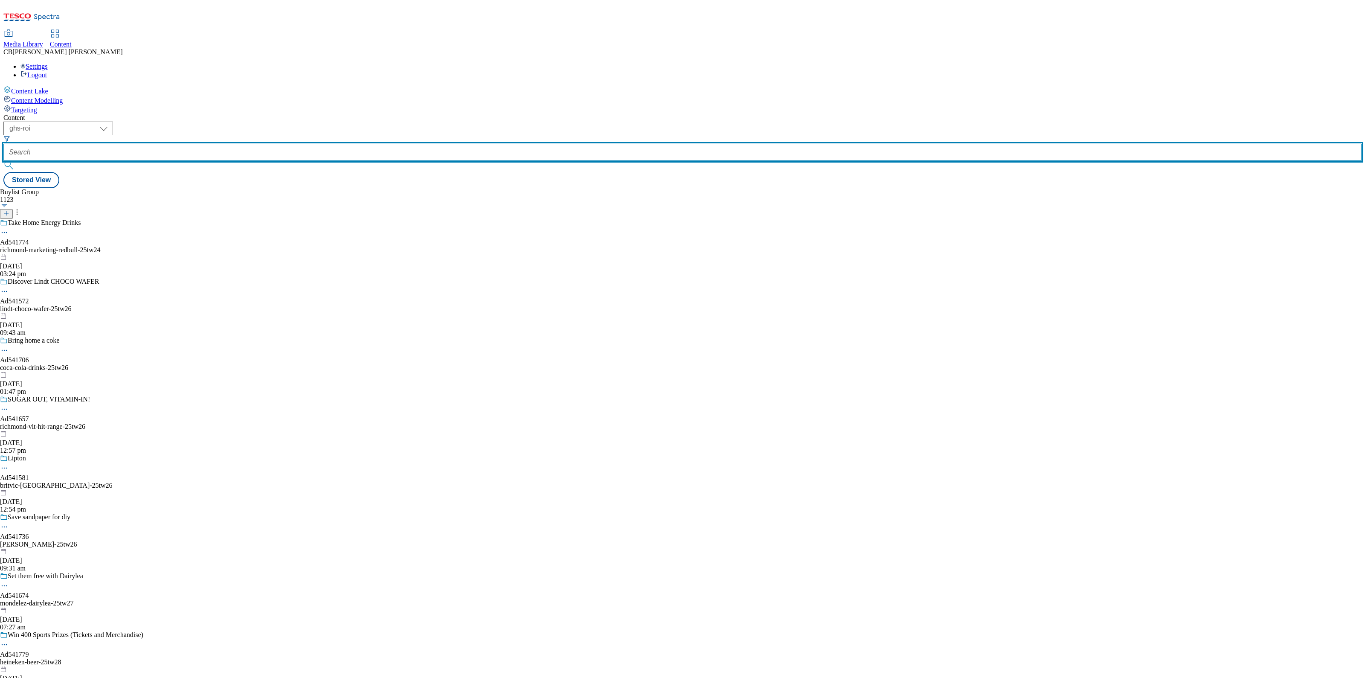
click at [210, 144] on input "text" at bounding box center [682, 152] width 1358 height 17
paste input "richmond-marketing-redbull-25tw24"
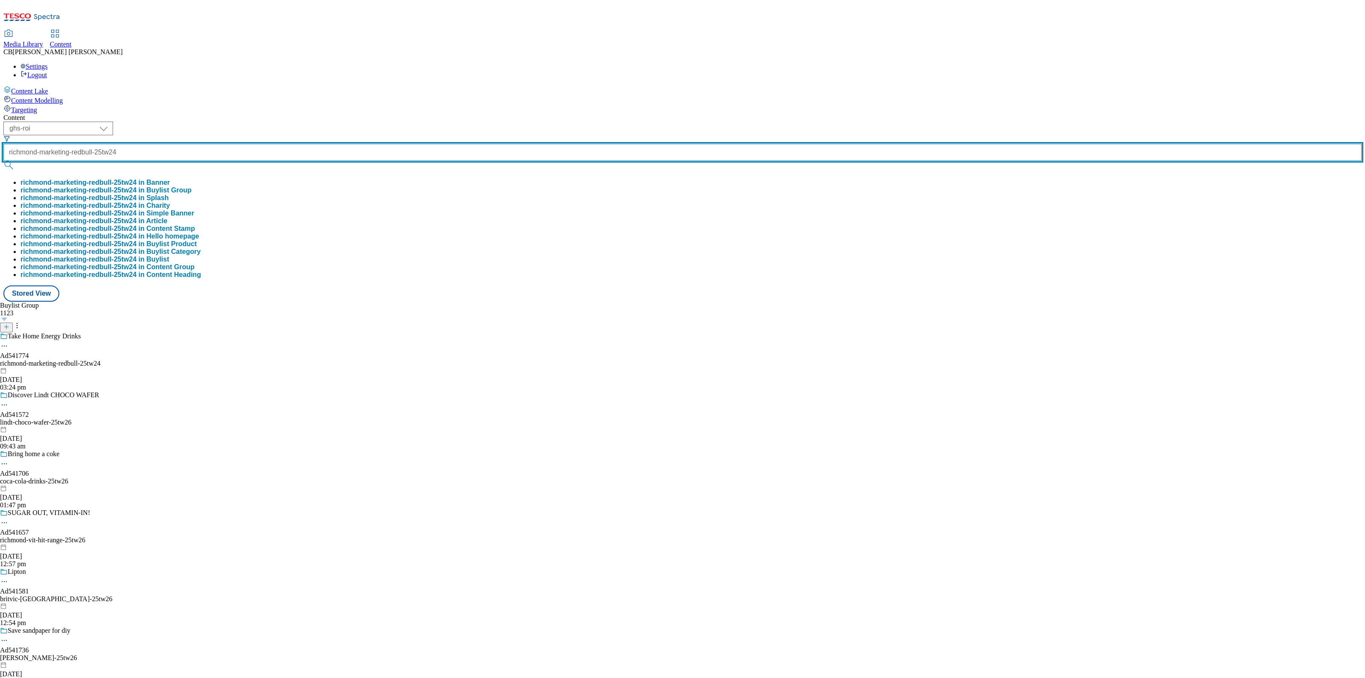
type input "richmond-marketing-redbull-25tw24"
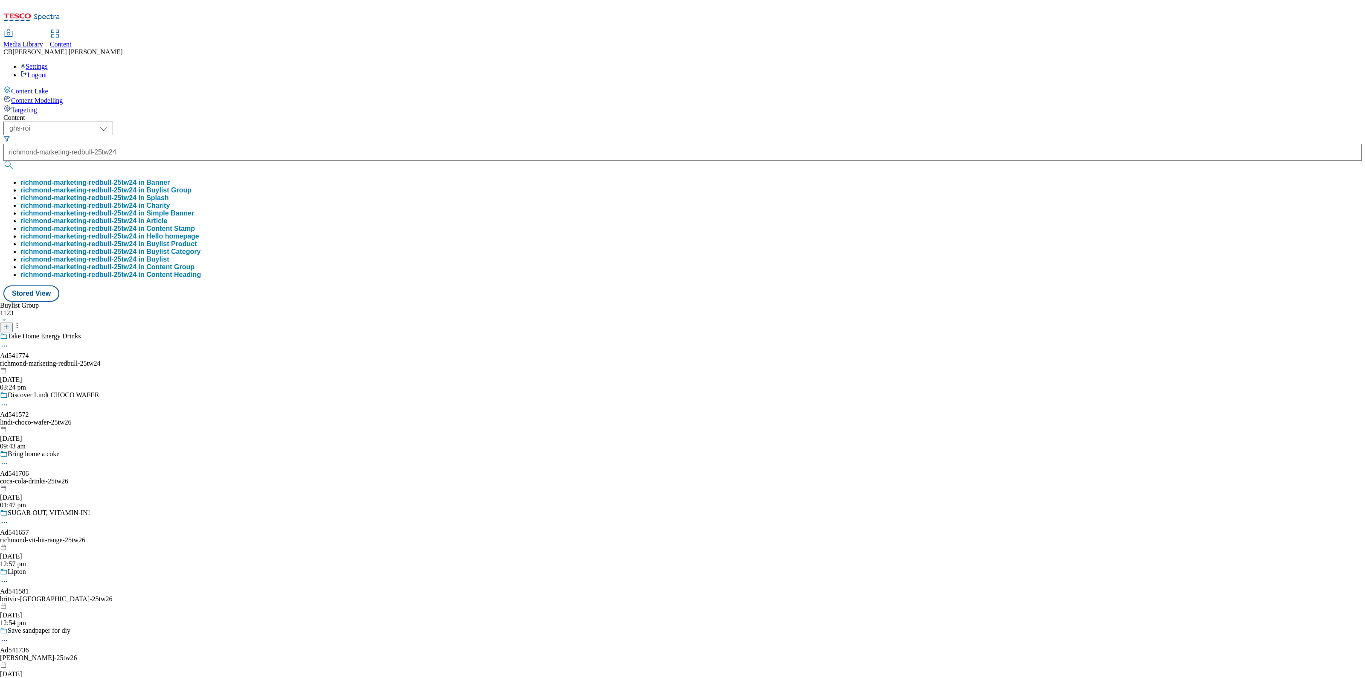
click at [191, 186] on button "richmond-marketing-redbull-25tw24 in Buylist Group" at bounding box center [105, 190] width 171 height 8
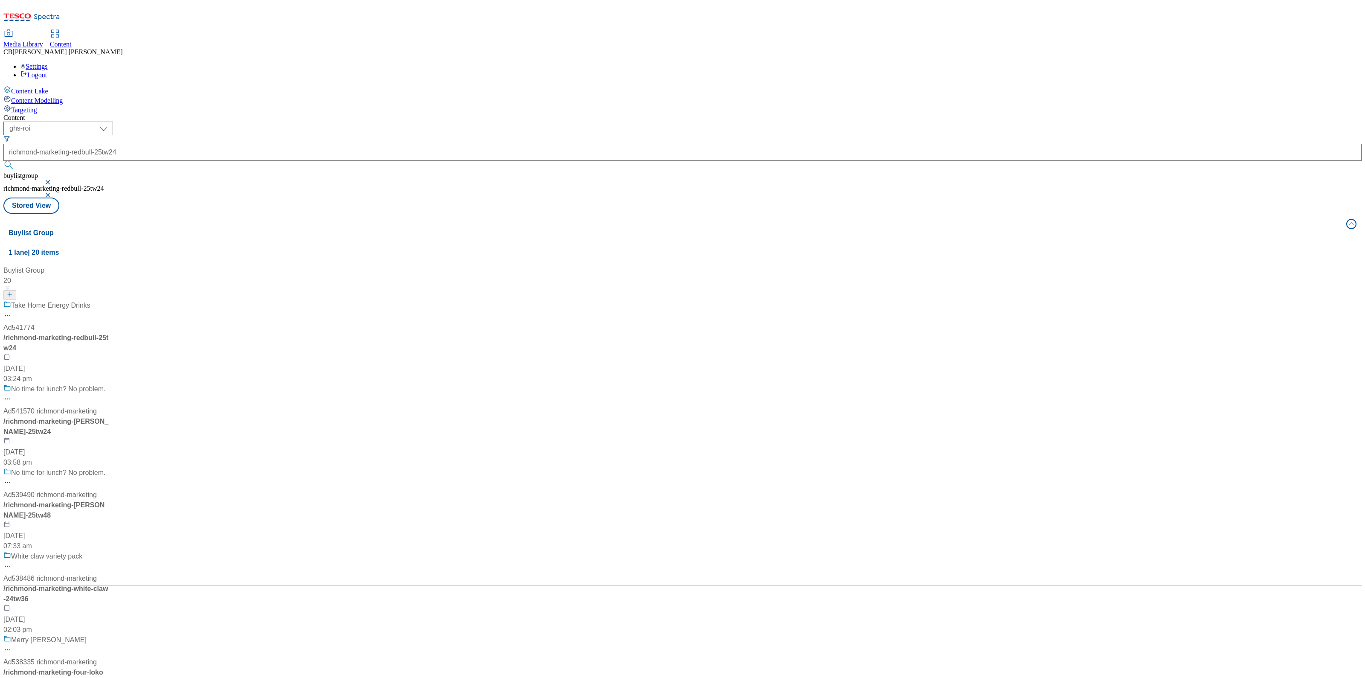
click at [215, 300] on div "Take Home Energy Drinks Ad541774 / richmond-marketing-redbull-25tw24 [DATE] 03:…" at bounding box center [152, 342] width 299 height 84
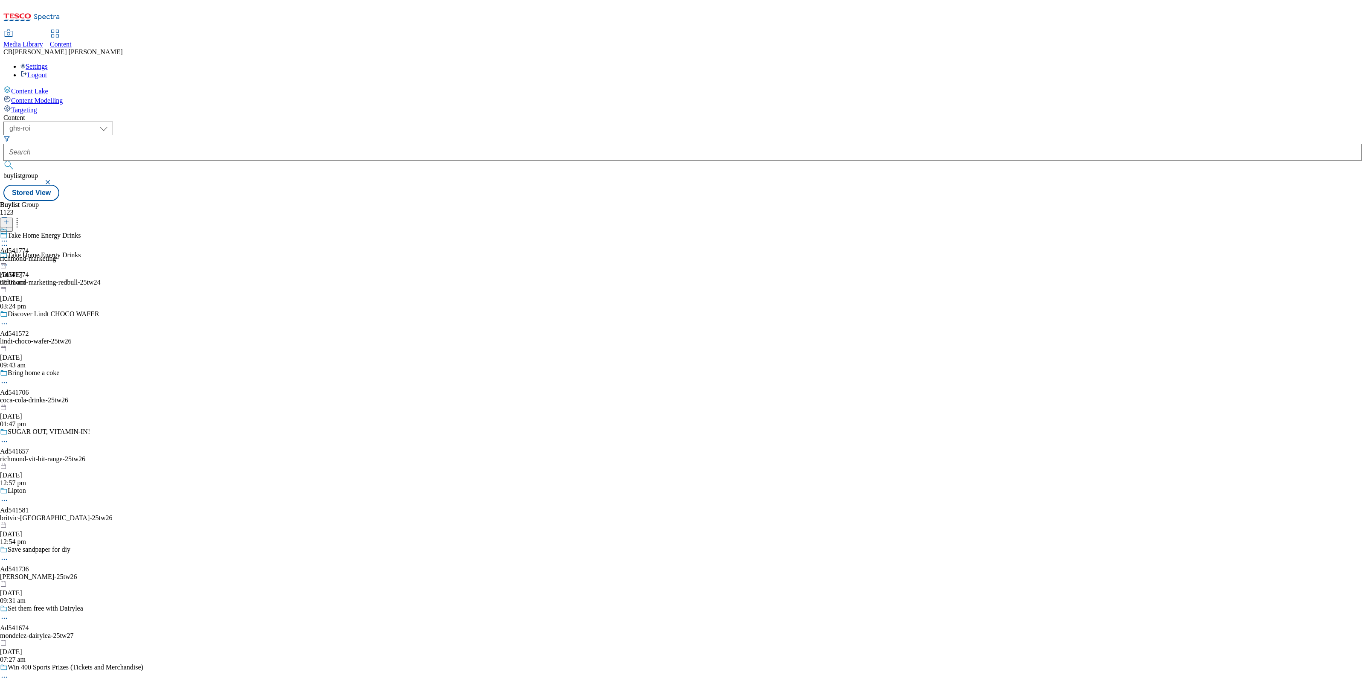
click at [9, 237] on icon at bounding box center [4, 241] width 9 height 9
click at [40, 254] on button "Edit" at bounding box center [28, 259] width 23 height 10
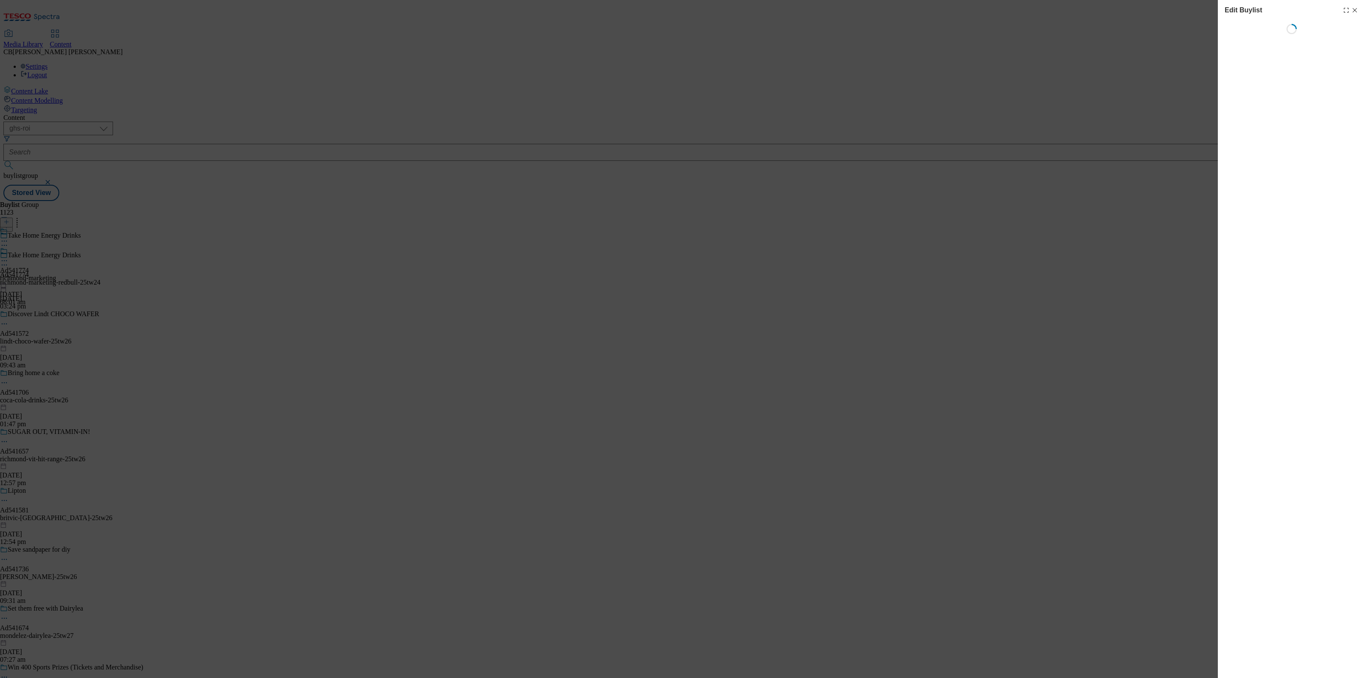
select select "tactical"
select select "supplier funded short term 1-3 weeks"
select select "dunnhumby"
select select "Banner"
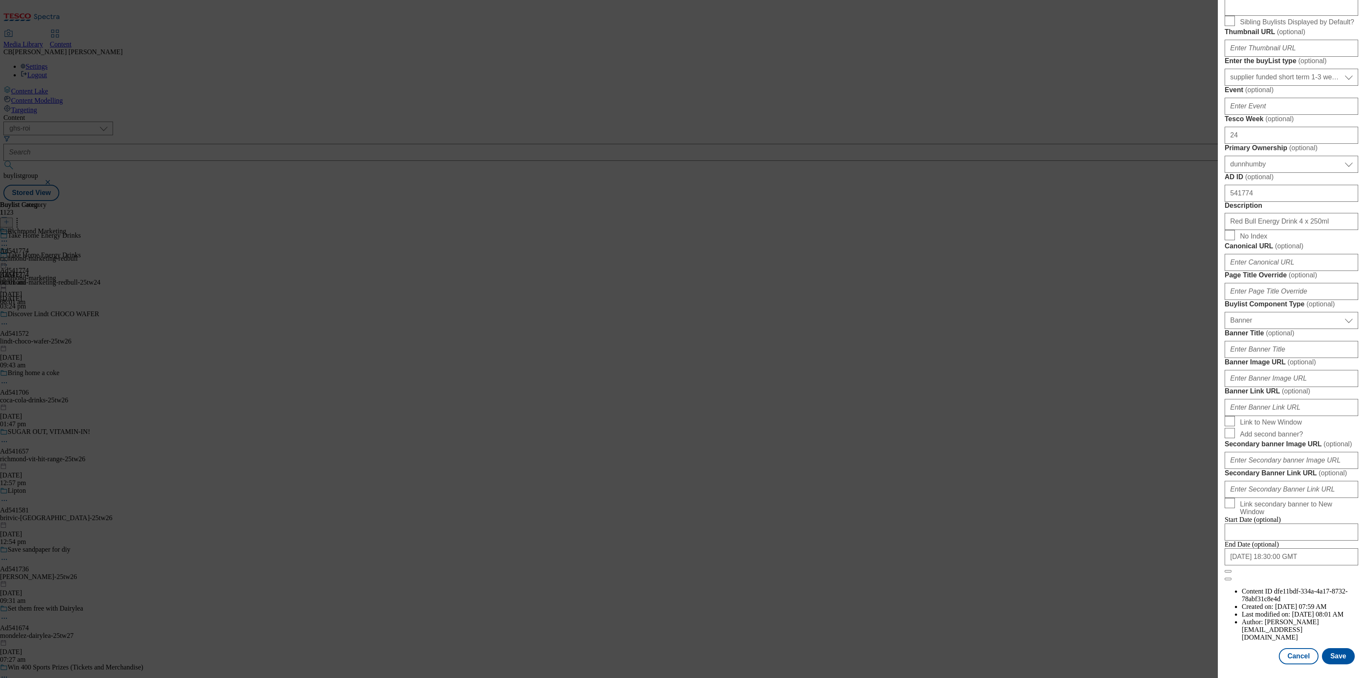
scroll to position [464, 0]
click at [1298, 387] on input "Banner Image URL ( optional )" at bounding box center [1290, 378] width 133 height 17
paste input "[URL][DOMAIN_NAME]"
type input "[URL][DOMAIN_NAME]"
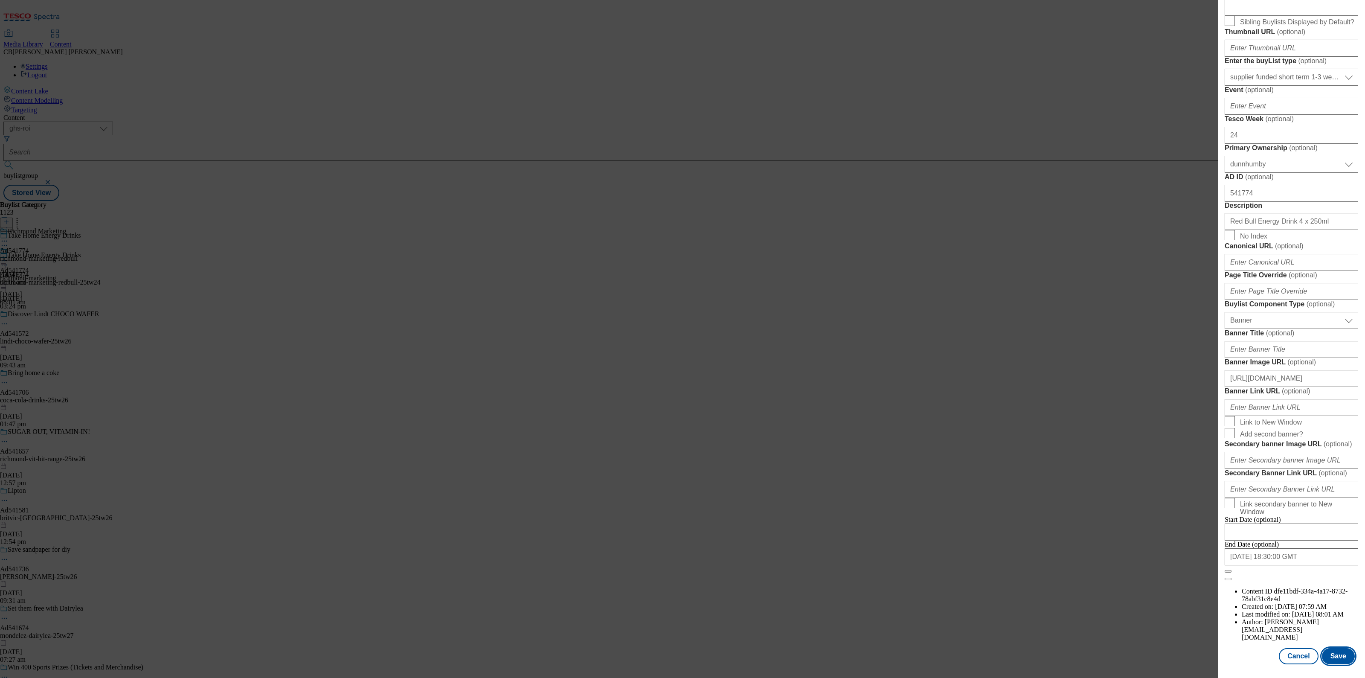
click at [1327, 648] on button "Save" at bounding box center [1338, 656] width 33 height 16
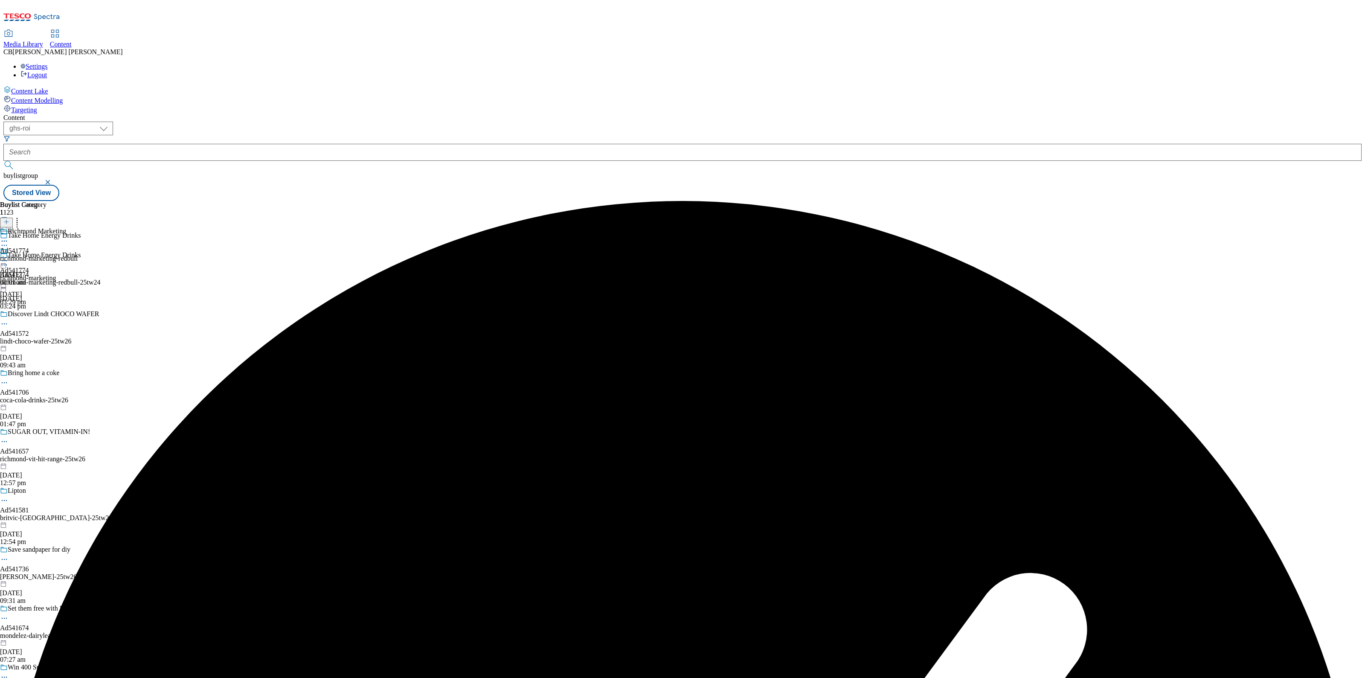
drag, startPoint x: 397, startPoint y: 136, endPoint x: 388, endPoint y: 135, distance: 8.6
click at [9, 256] on icon at bounding box center [4, 260] width 9 height 9
click at [46, 315] on span "Preview" at bounding box center [36, 318] width 20 height 6
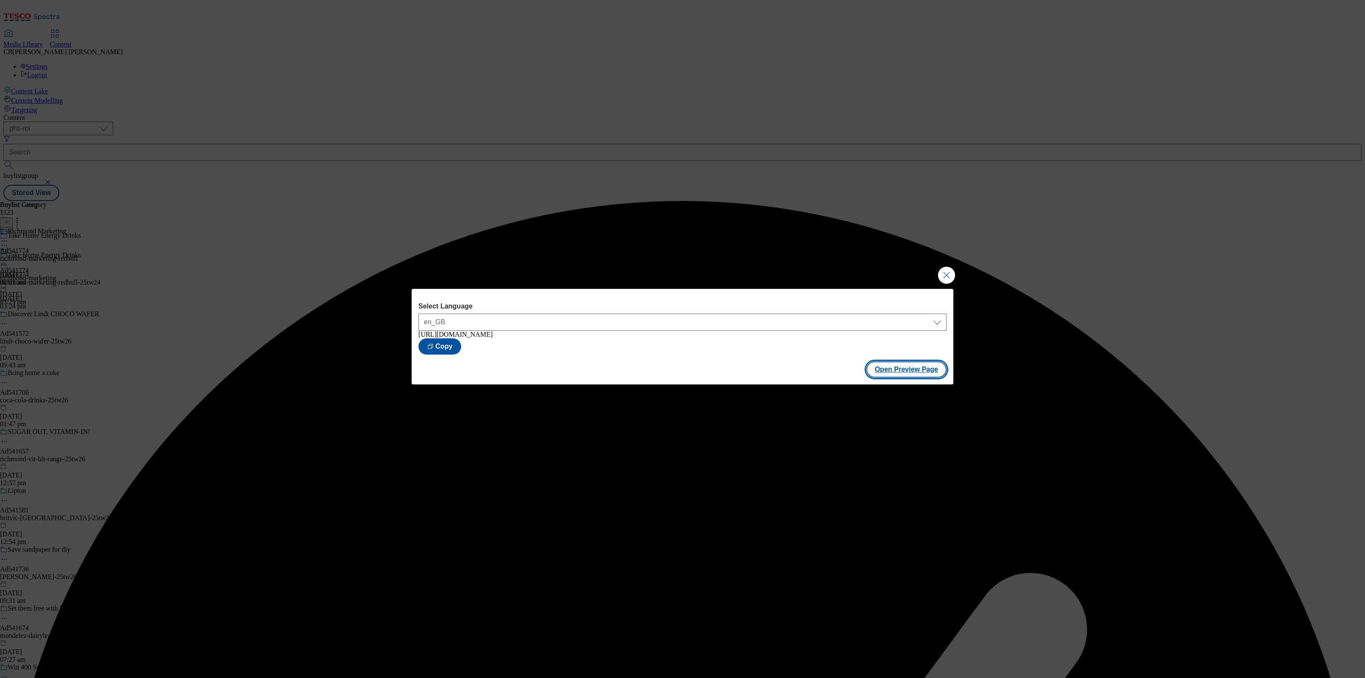
click at [898, 368] on button "Open Preview Page" at bounding box center [906, 369] width 81 height 16
click at [947, 279] on button "Close Modal" at bounding box center [946, 275] width 17 height 17
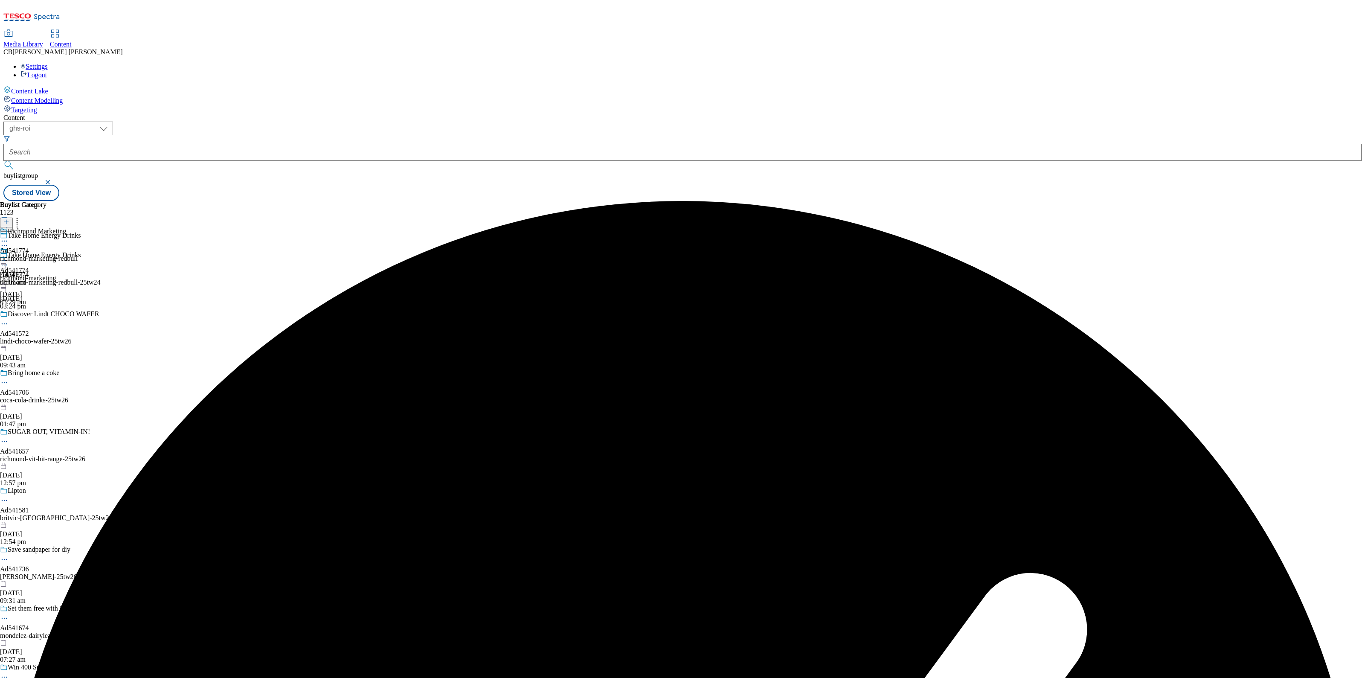
click at [9, 256] on icon at bounding box center [4, 260] width 9 height 9
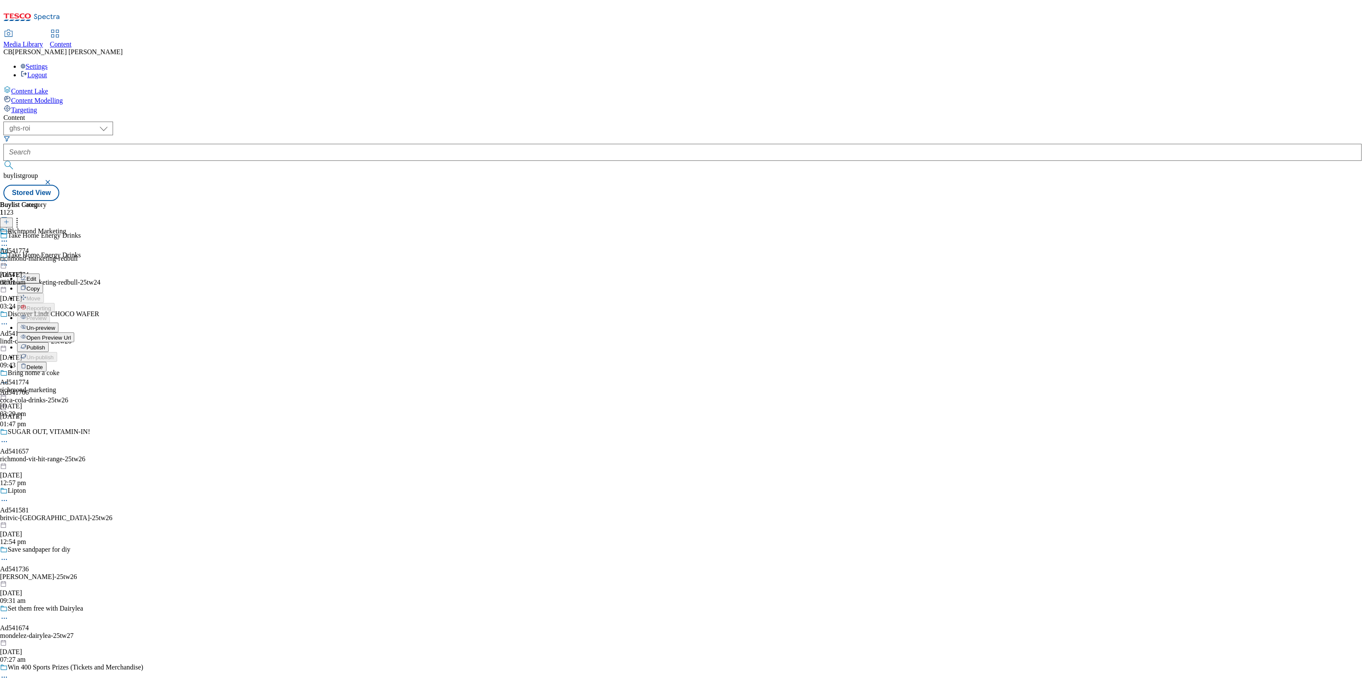
click at [45, 344] on span "Publish" at bounding box center [35, 347] width 19 height 6
click at [9, 256] on icon at bounding box center [4, 260] width 9 height 9
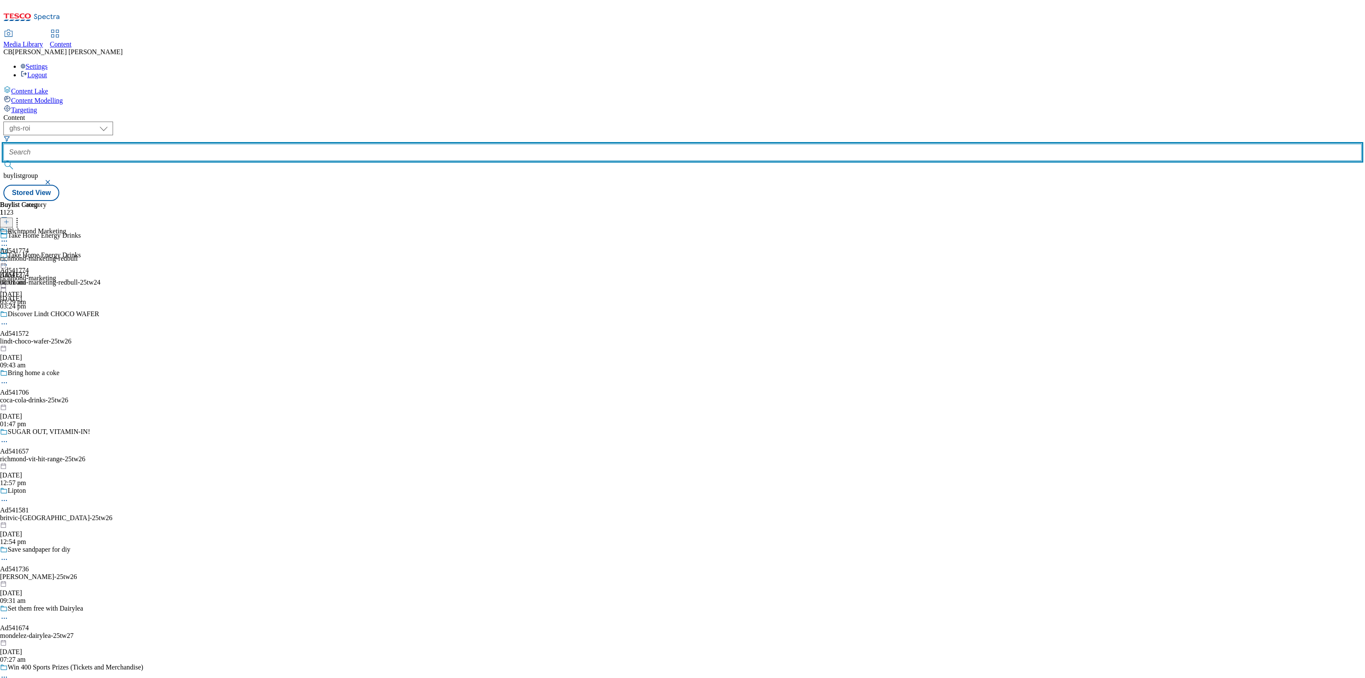
click at [204, 144] on input "text" at bounding box center [682, 152] width 1358 height 17
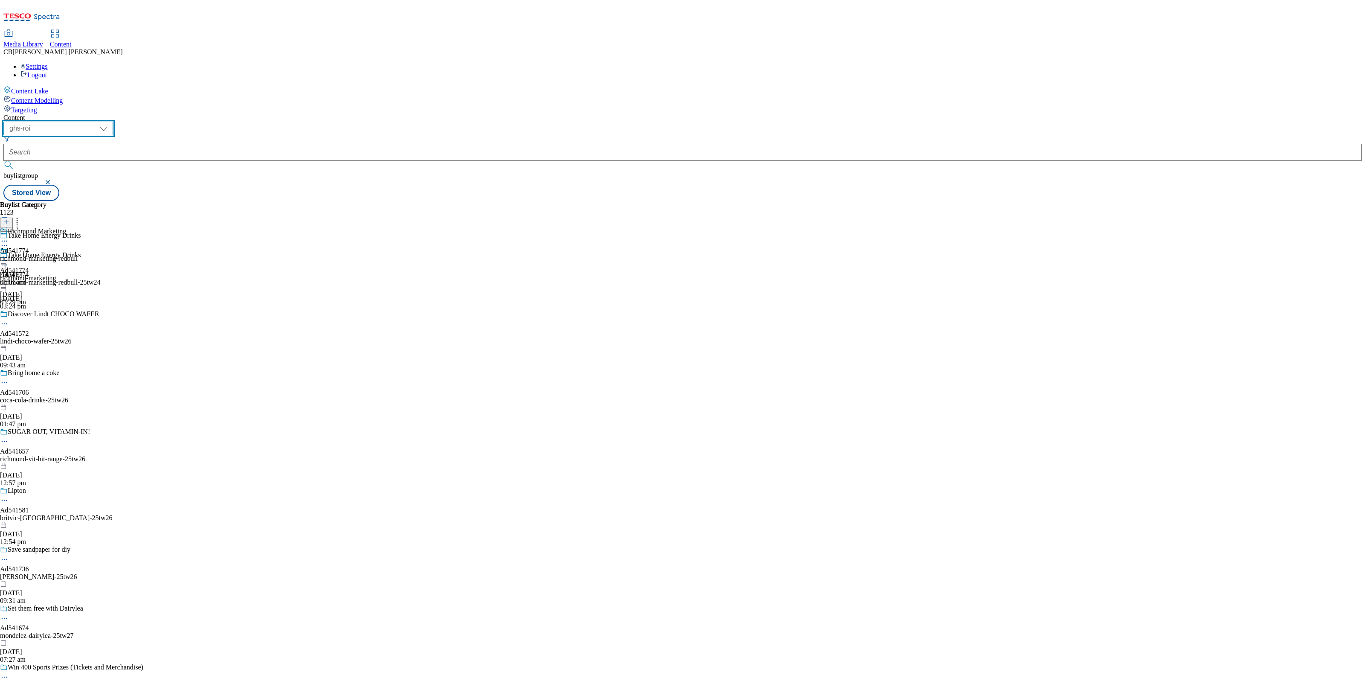
click at [113, 122] on select "ghs-roi ghs-[GEOGRAPHIC_DATA]" at bounding box center [58, 129] width 110 height 14
select select "ghs-[GEOGRAPHIC_DATA]"
click at [111, 122] on select "ghs-roi ghs-[GEOGRAPHIC_DATA]" at bounding box center [58, 129] width 110 height 14
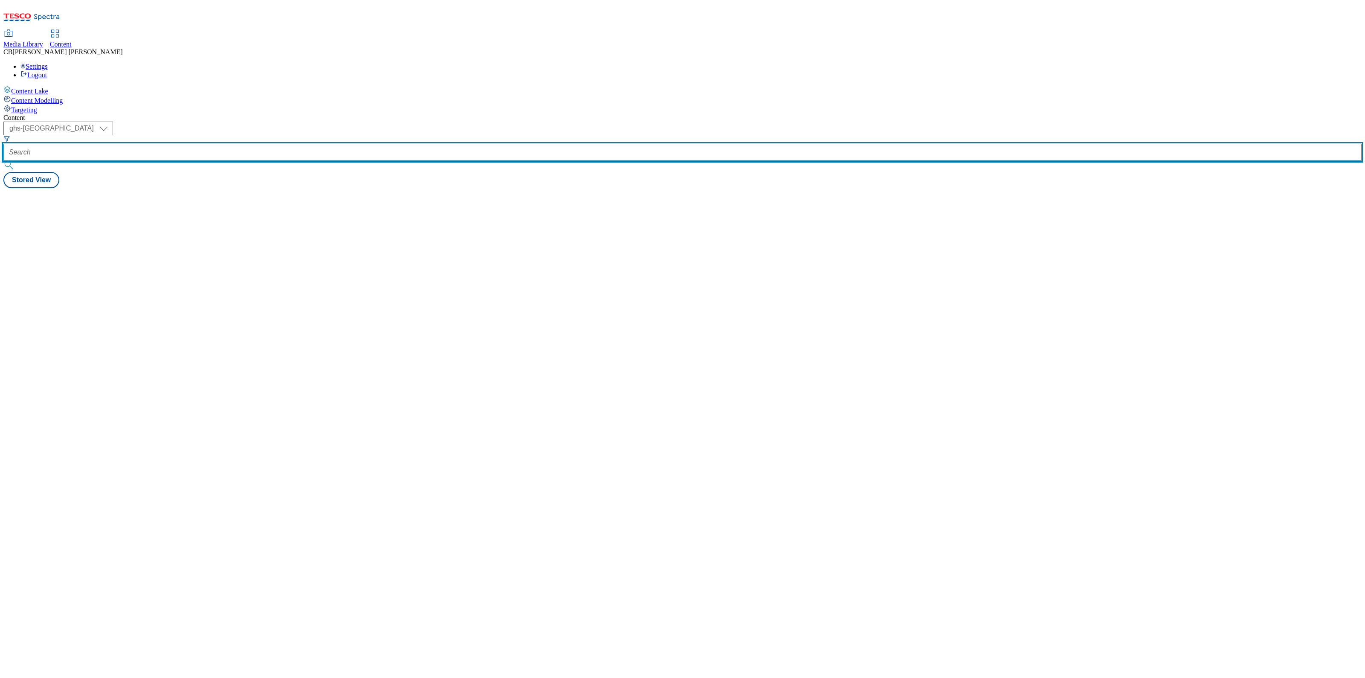
click at [200, 144] on input "text" at bounding box center [682, 152] width 1358 height 17
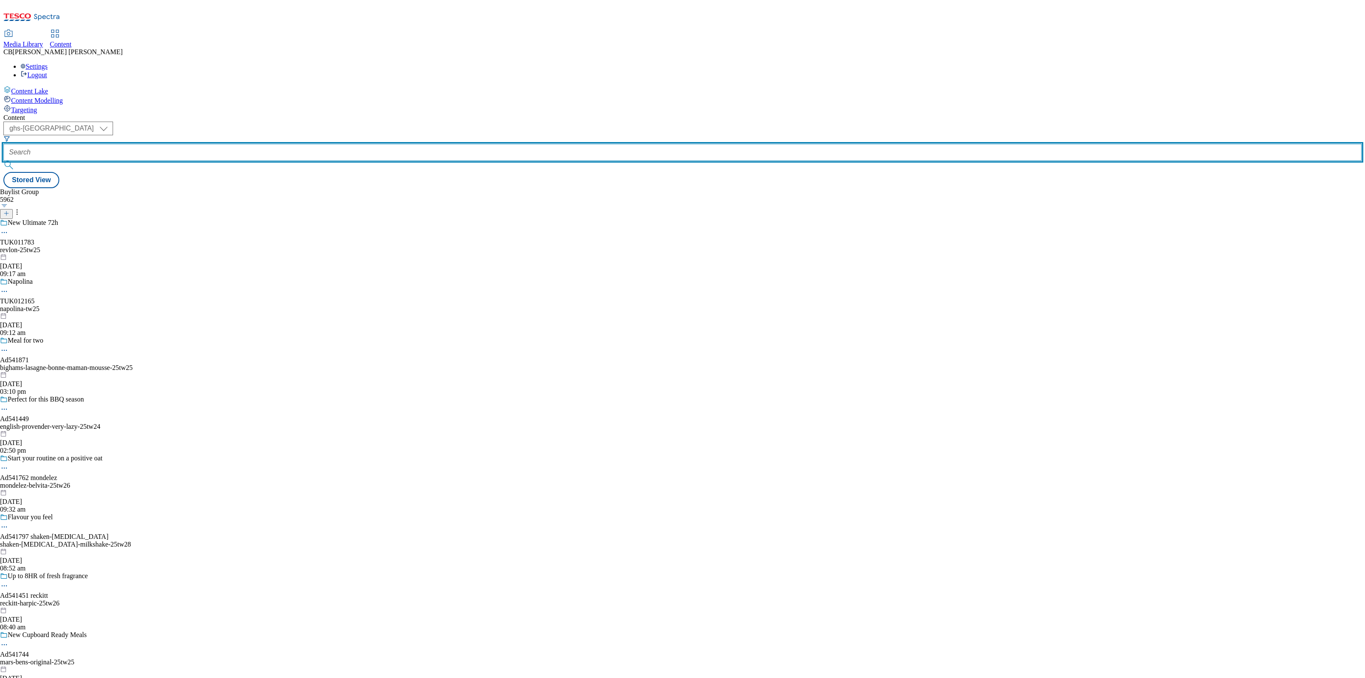
paste input "wanisltd-tropical-sun-25tw25"
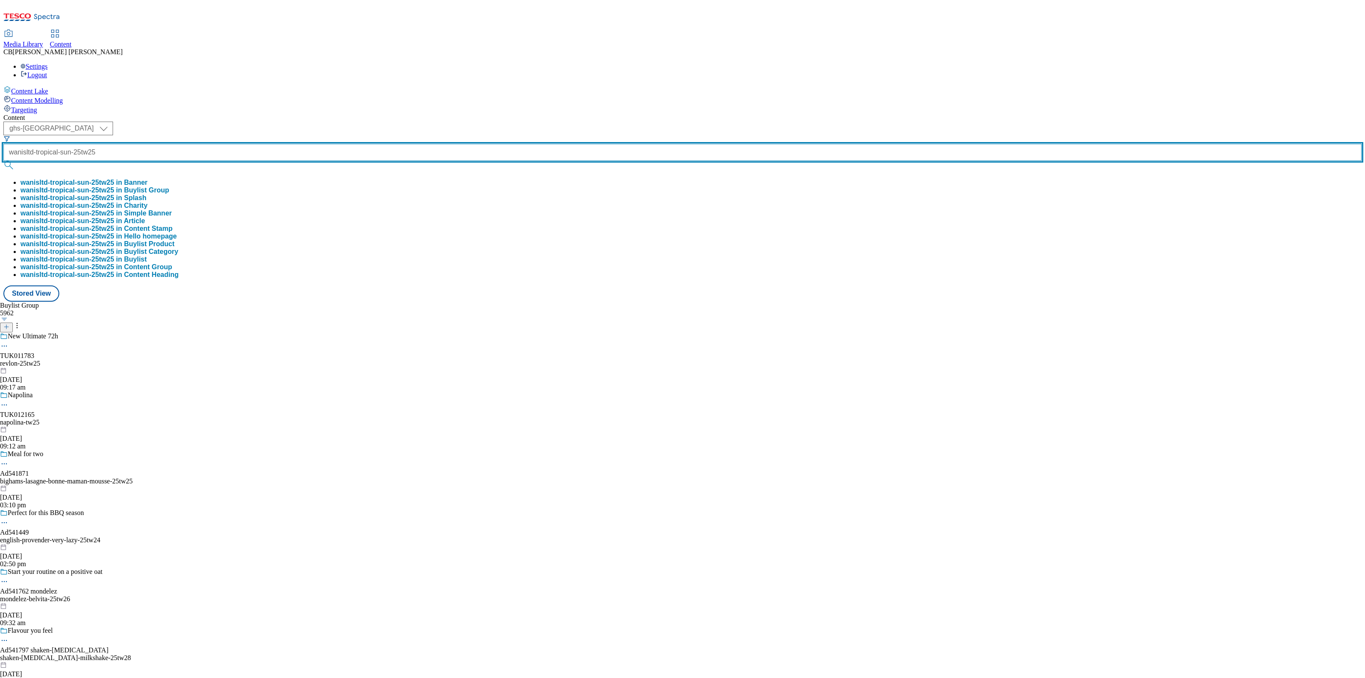
type input "wanisltd-tropical-sun-25tw25"
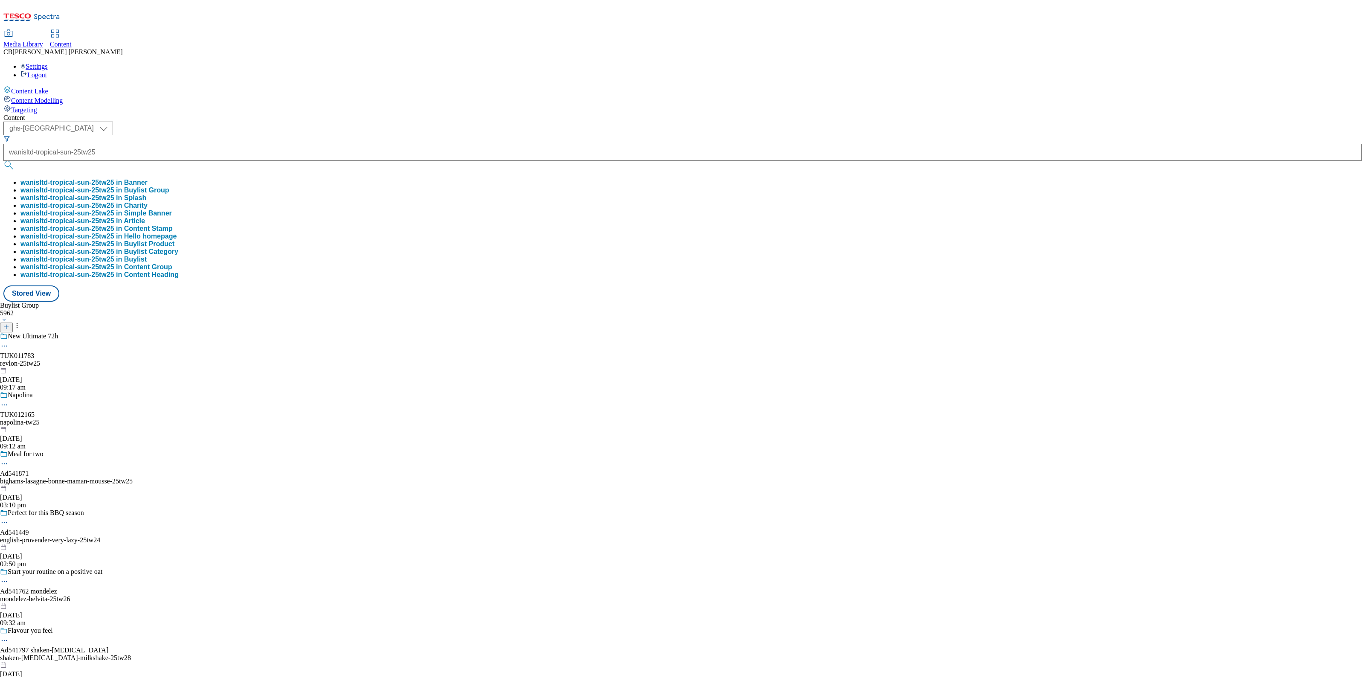
click at [169, 186] on button "wanisltd-tropical-sun-25tw25 in Buylist Group" at bounding box center [94, 190] width 149 height 8
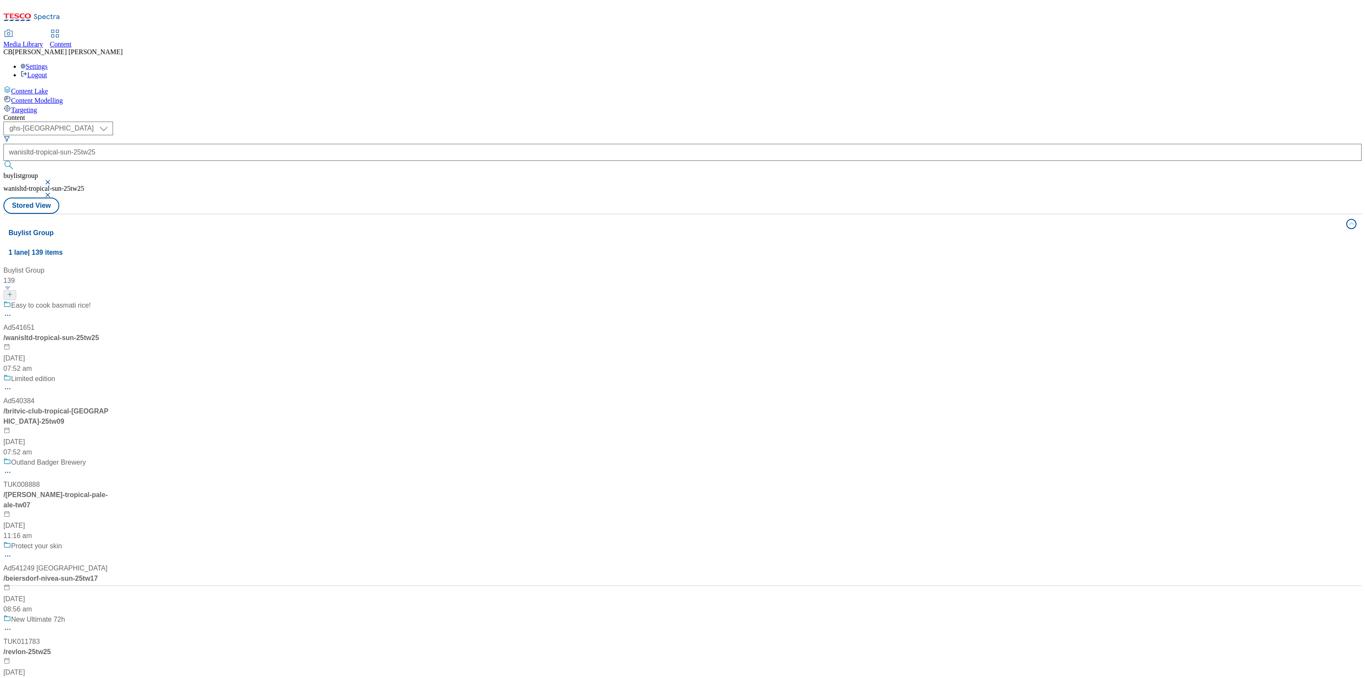
click at [136, 300] on div "Easy to cook basmati rice! Ad541651 / wanisltd-tropical-sun-25tw25 [DATE] 07:52…" at bounding box center [69, 336] width 133 height 73
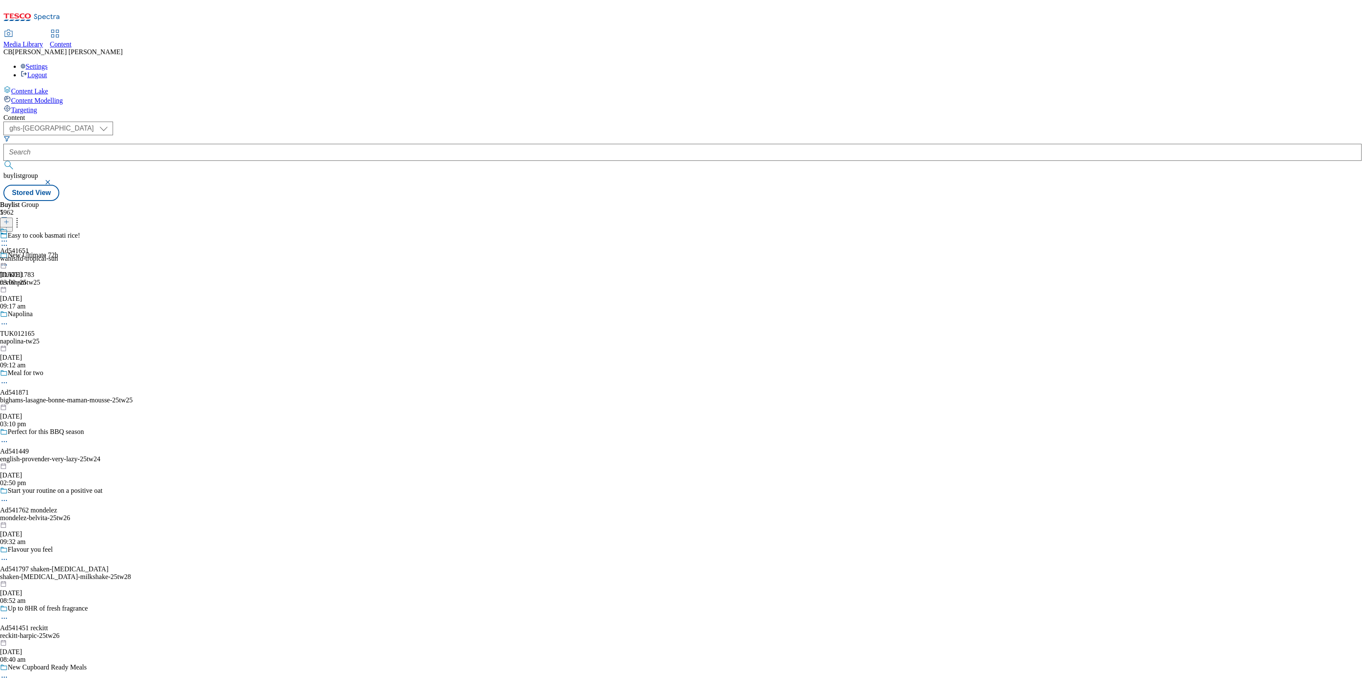
click at [9, 237] on icon at bounding box center [4, 241] width 9 height 9
click at [40, 254] on button "Edit" at bounding box center [28, 259] width 23 height 10
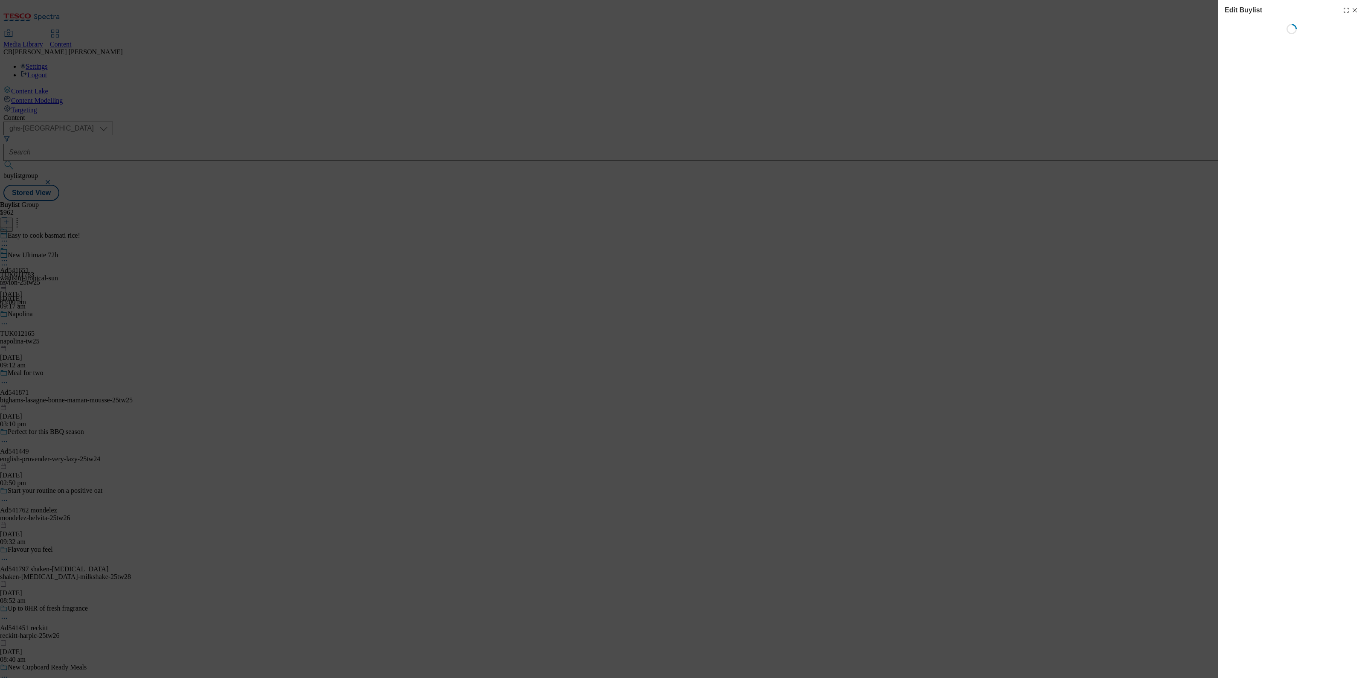
select select "tactical"
select select "supplier funded short term 1-3 weeks"
select select "dunnhumby"
select select "Banner"
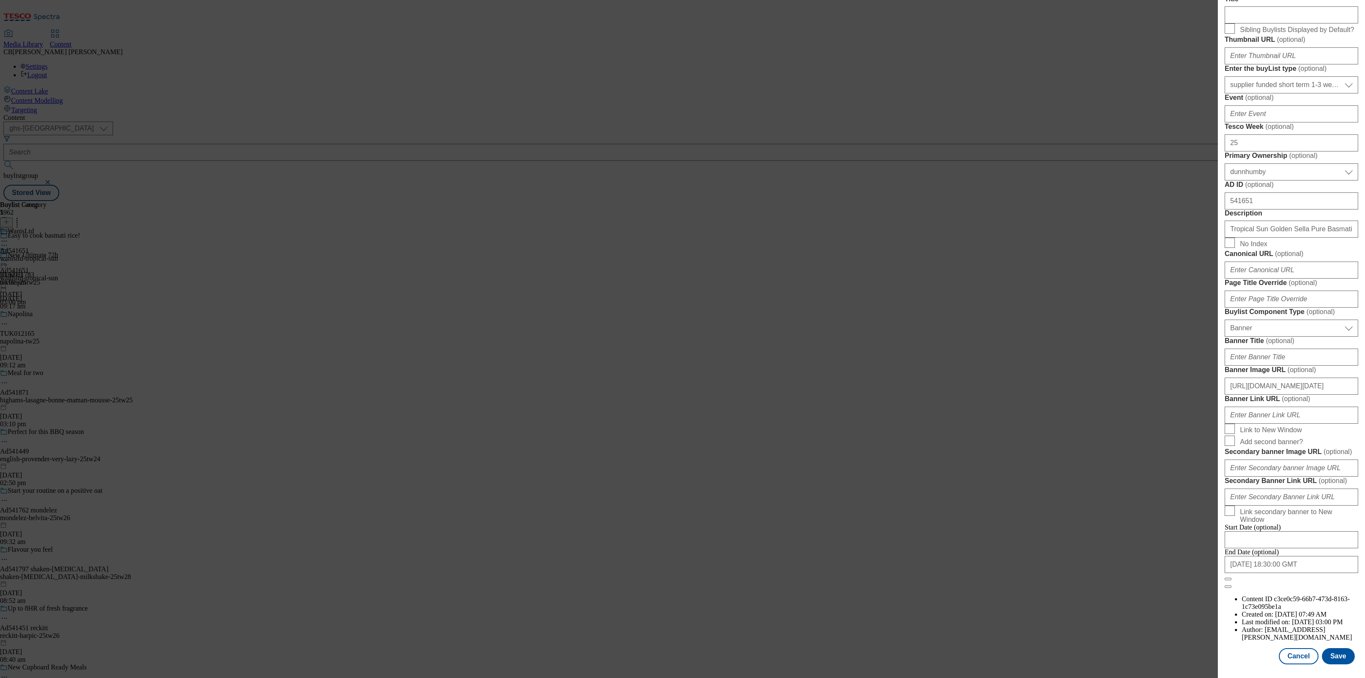
scroll to position [615, 0]
click at [1290, 377] on input "[URL][DOMAIN_NAME][DATE]" at bounding box center [1290, 385] width 133 height 17
click at [1327, 648] on button "Save" at bounding box center [1338, 656] width 33 height 16
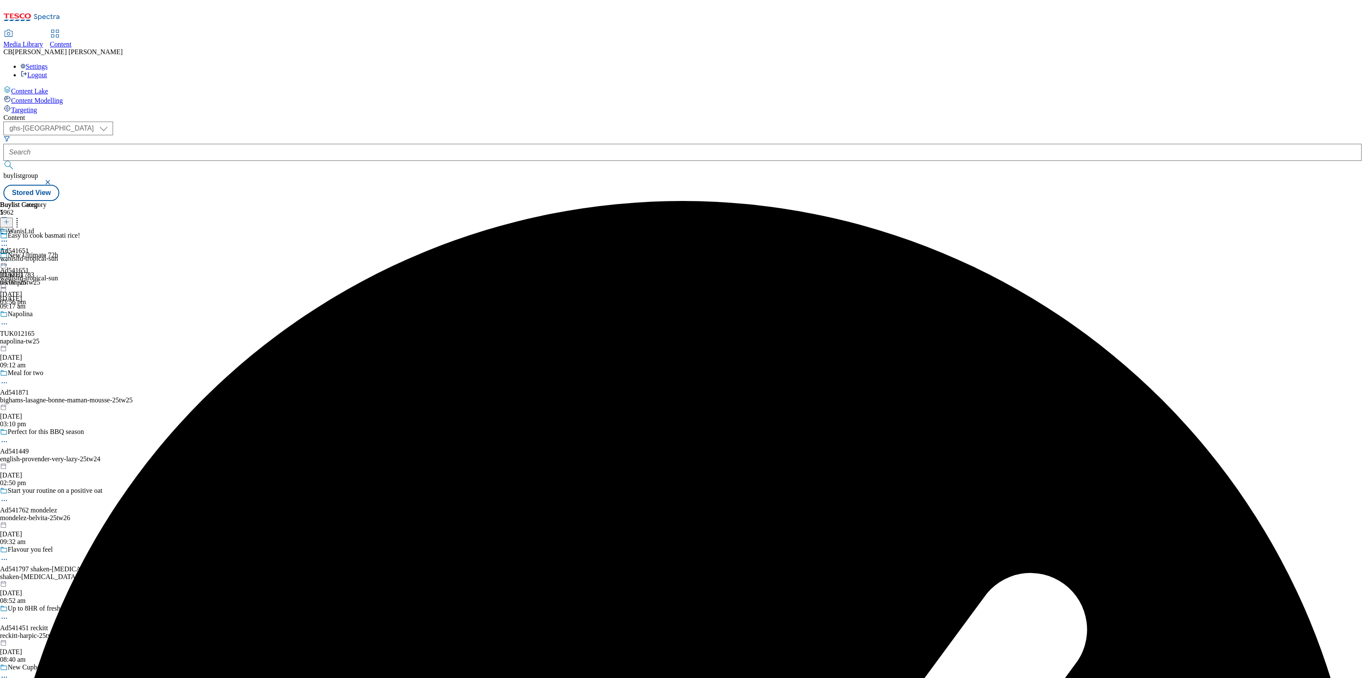
click at [9, 256] on icon at bounding box center [4, 260] width 9 height 9
click at [50, 313] on button "Preview" at bounding box center [33, 318] width 33 height 10
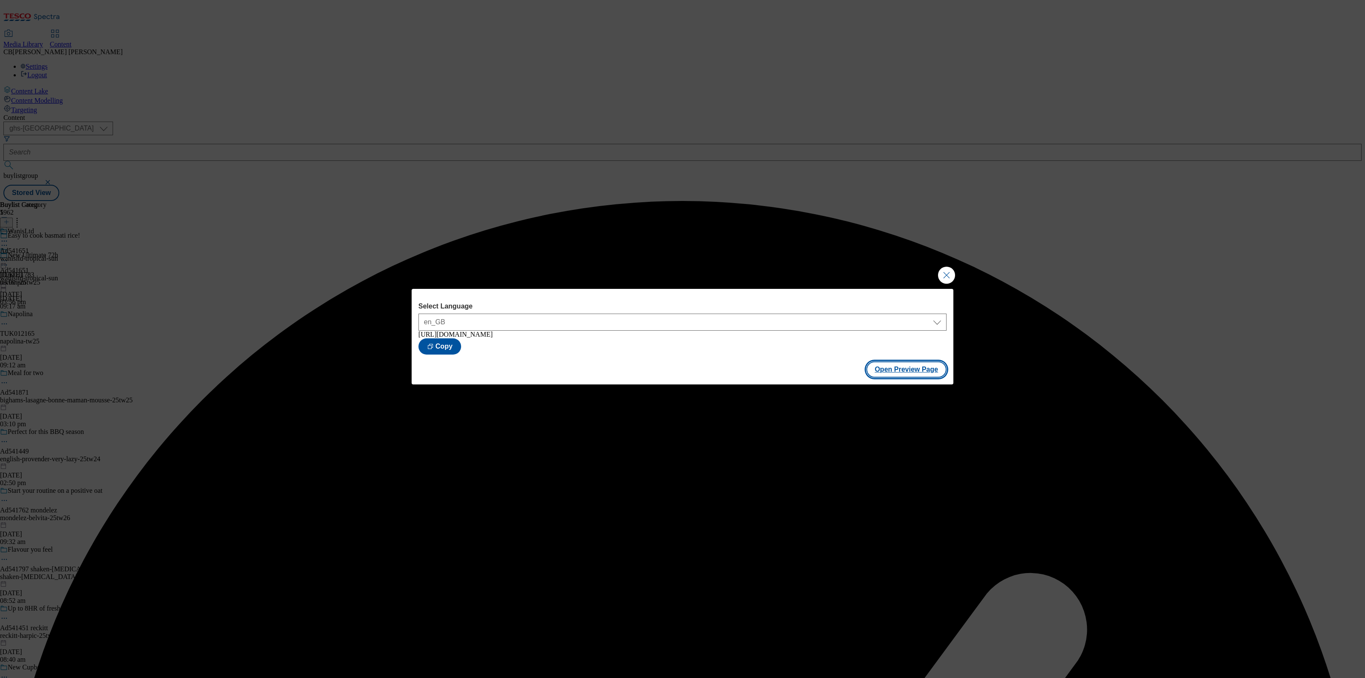
click at [908, 371] on button "Open Preview Page" at bounding box center [906, 369] width 81 height 16
drag, startPoint x: 949, startPoint y: 272, endPoint x: 419, endPoint y: 218, distance: 532.0
click at [947, 272] on button "Close Modal" at bounding box center [946, 275] width 17 height 17
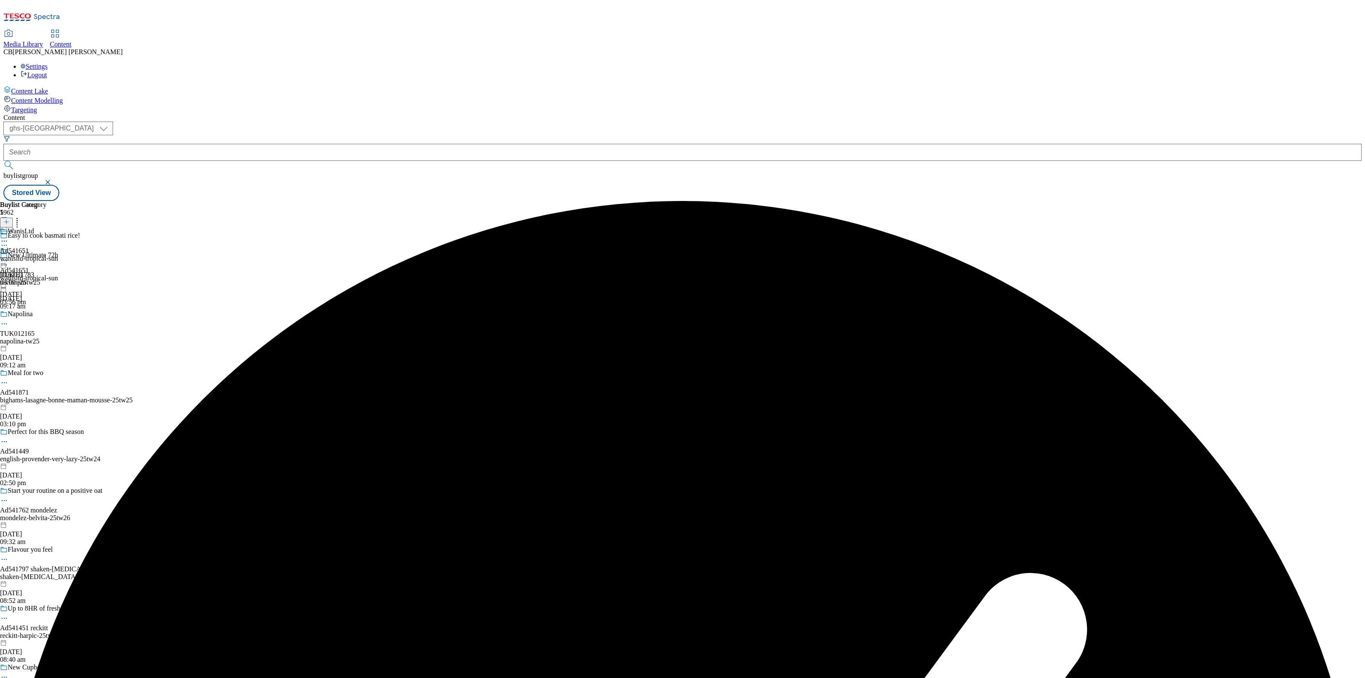
click at [9, 256] on icon at bounding box center [4, 260] width 9 height 9
click at [45, 344] on span "Publish" at bounding box center [35, 347] width 19 height 6
click at [846, 201] on div "Buylist Group 5962 Easy to cook basmati rice! New Ultimate 72h TUK011783 revlon…" at bounding box center [682, 201] width 1358 height 0
